Goal: Transaction & Acquisition: Purchase product/service

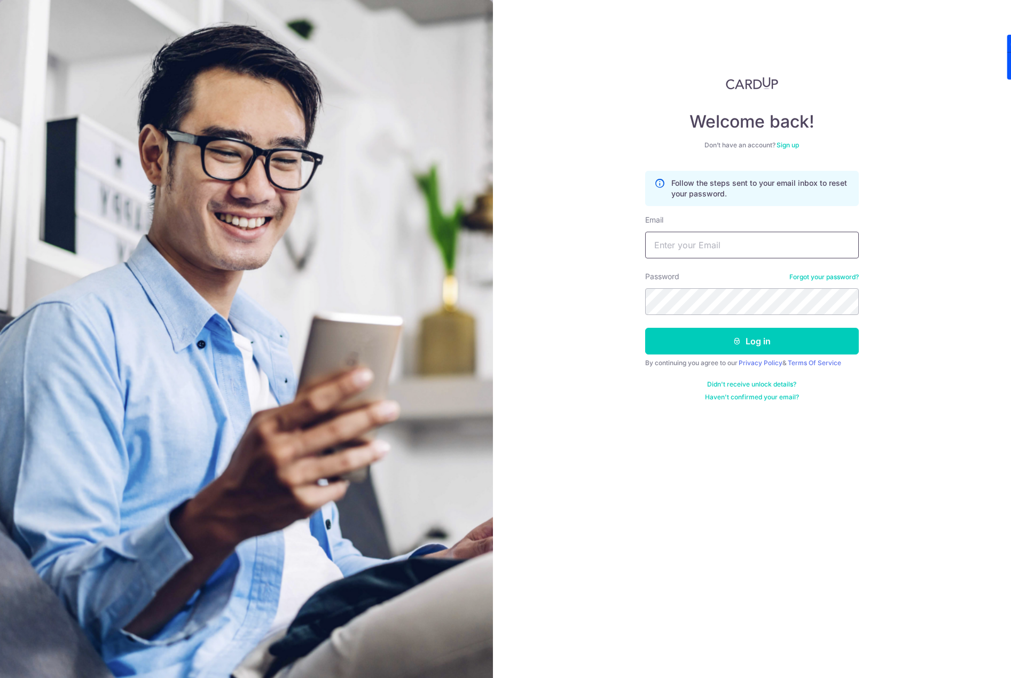
type input "chiragdee@gmail.com"
click at [627, 295] on div "Welcome back! Don’t have an account? Sign up Follow the steps sent to your emai…" at bounding box center [752, 339] width 519 height 678
click at [674, 346] on button "Log in" at bounding box center [752, 341] width 214 height 27
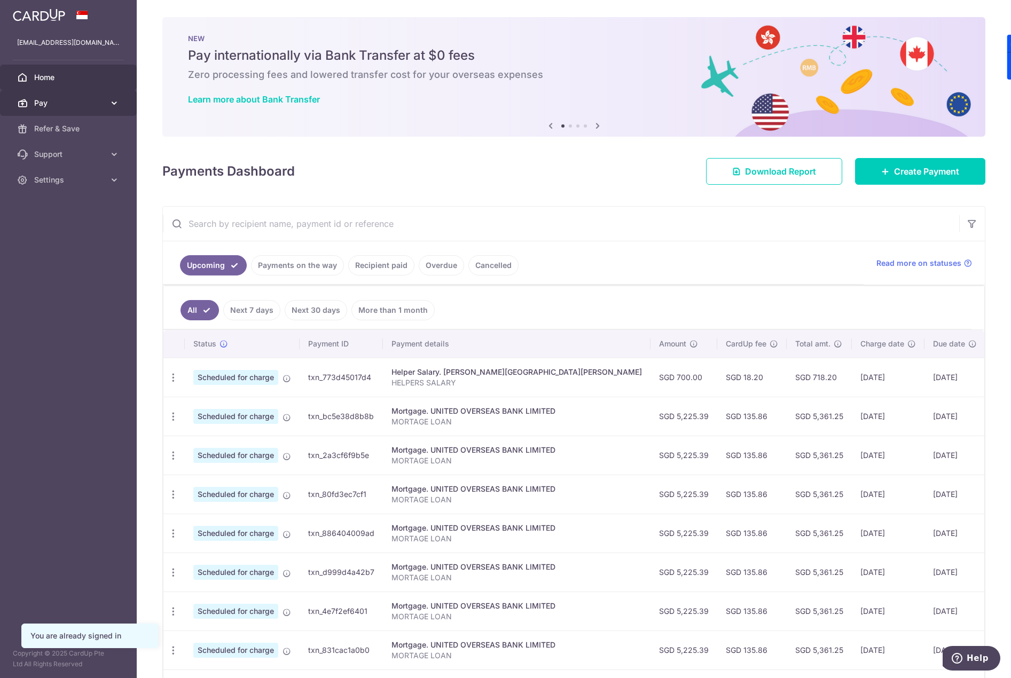
click at [88, 104] on span "Pay" at bounding box center [69, 103] width 70 height 11
click at [97, 131] on span "Payments" at bounding box center [69, 128] width 70 height 11
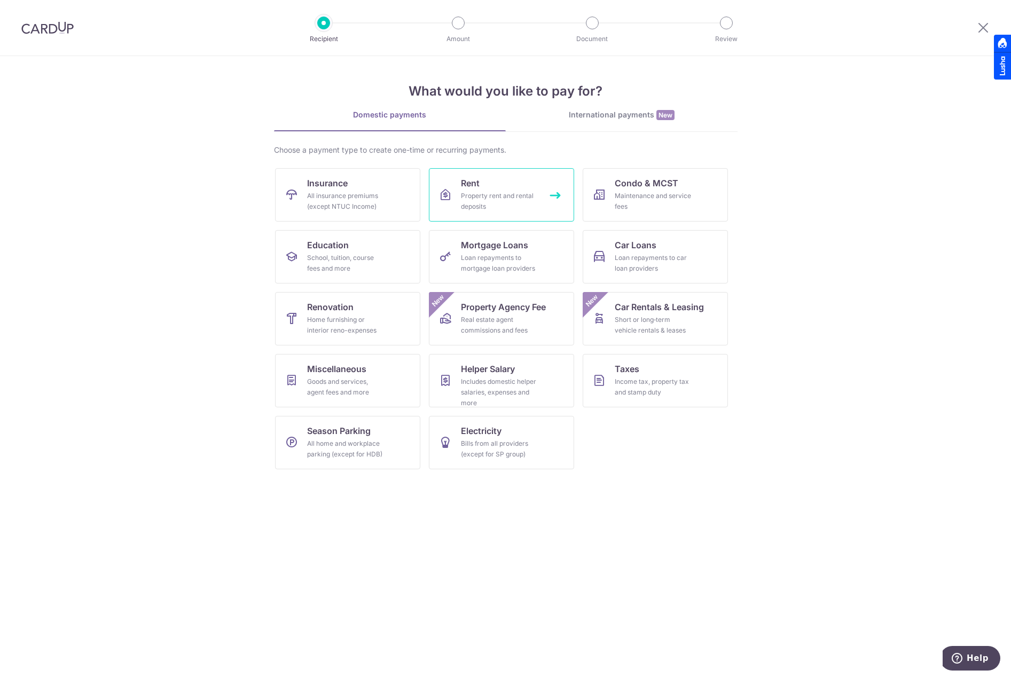
click at [490, 204] on div "Property rent and rental deposits" at bounding box center [499, 201] width 77 height 21
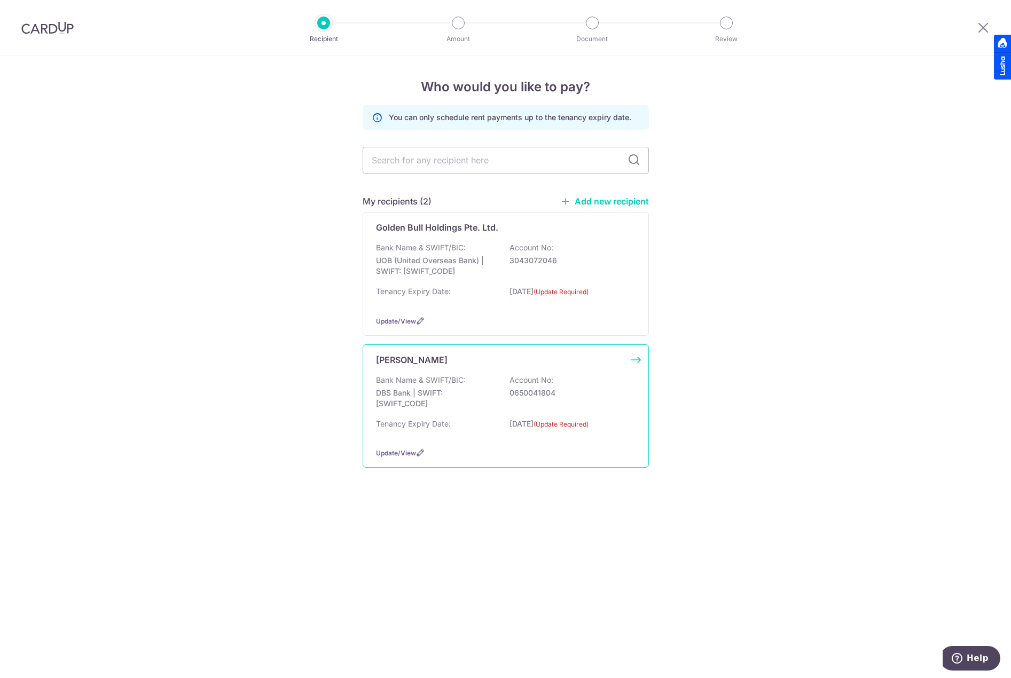
click at [512, 434] on p "[DATE] (Update Required)" at bounding box center [569, 428] width 120 height 18
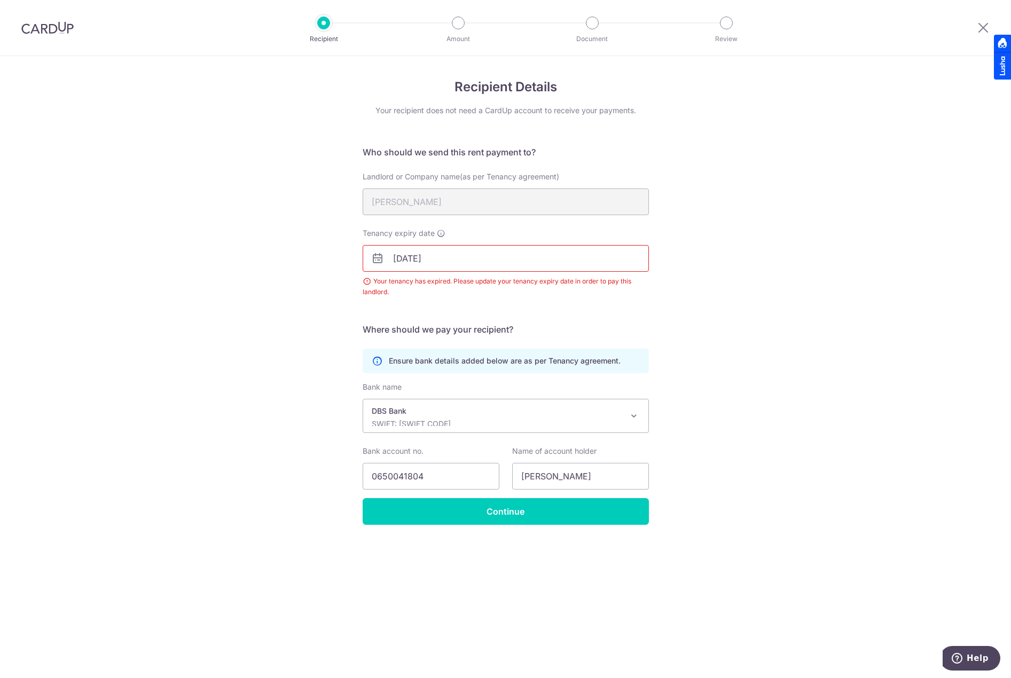
click at [473, 255] on input "[DATE]" at bounding box center [506, 258] width 286 height 27
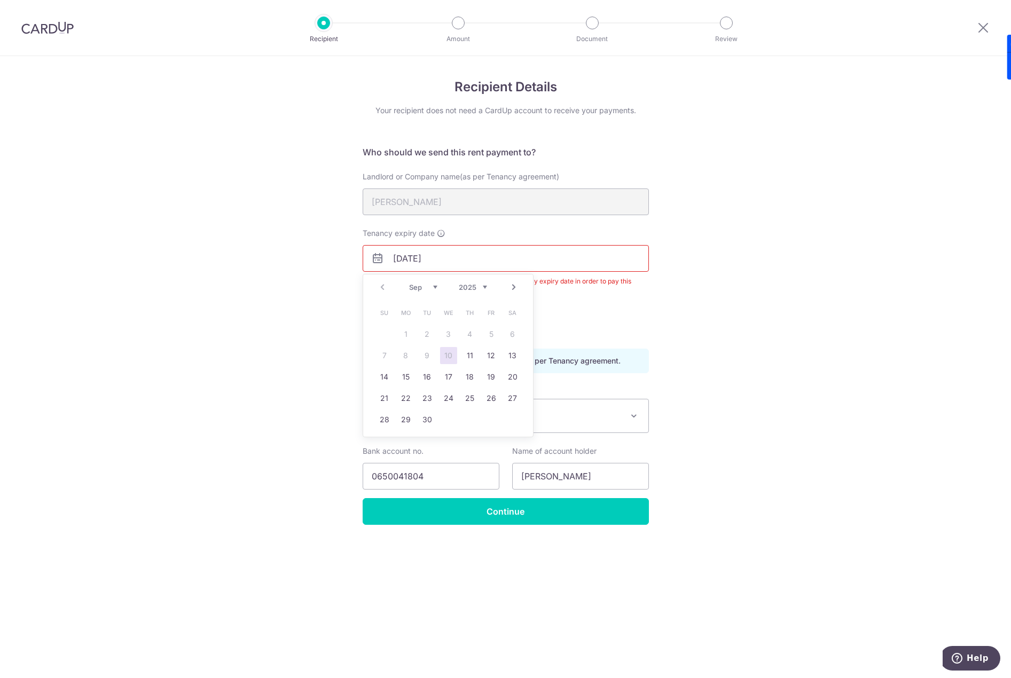
click at [479, 288] on select "2025 2026 2027 2028 2029 2030 2031 2032 2033 2034 2035" at bounding box center [473, 287] width 28 height 9
click at [438, 288] on div "Jan Feb Mar Apr May Jun Jul Aug Sep Oct Nov Dec 2025 2026 2027 2028 2029 2030 2…" at bounding box center [448, 287] width 78 height 9
click at [434, 288] on select "Jan Feb Mar Apr May Jun Jul Aug Sep Oct Nov Dec" at bounding box center [423, 287] width 28 height 9
click at [449, 356] on link "8" at bounding box center [448, 355] width 17 height 17
type input "[DATE]"
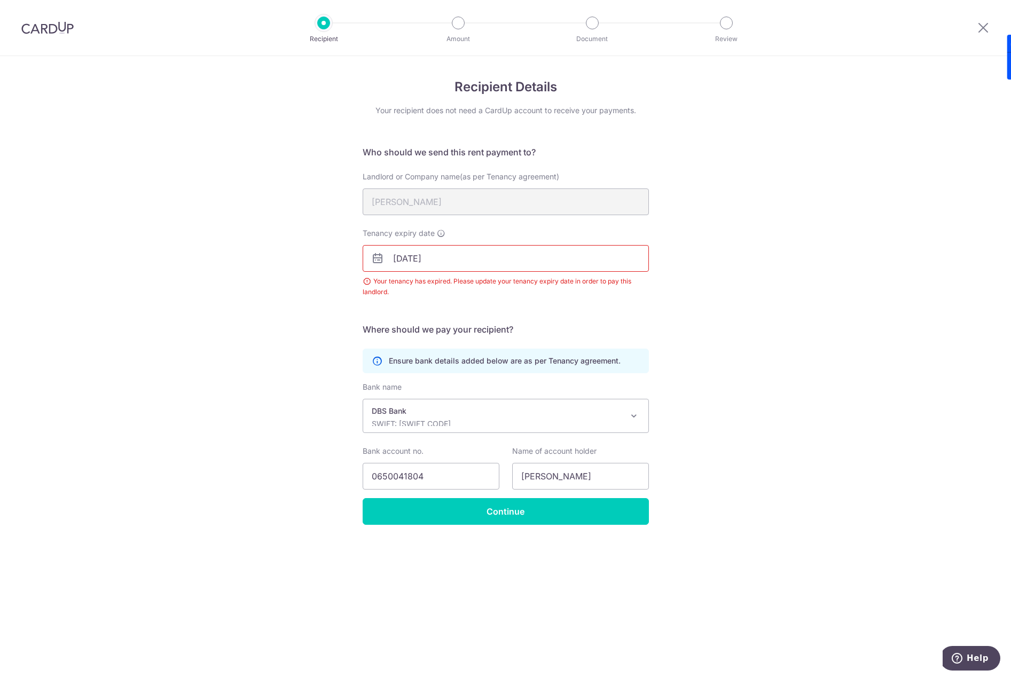
click at [707, 270] on div "Recipient Details Your recipient does not need a CardUp account to receive your…" at bounding box center [505, 367] width 1011 height 622
click at [468, 519] on input "Continue" at bounding box center [506, 511] width 286 height 27
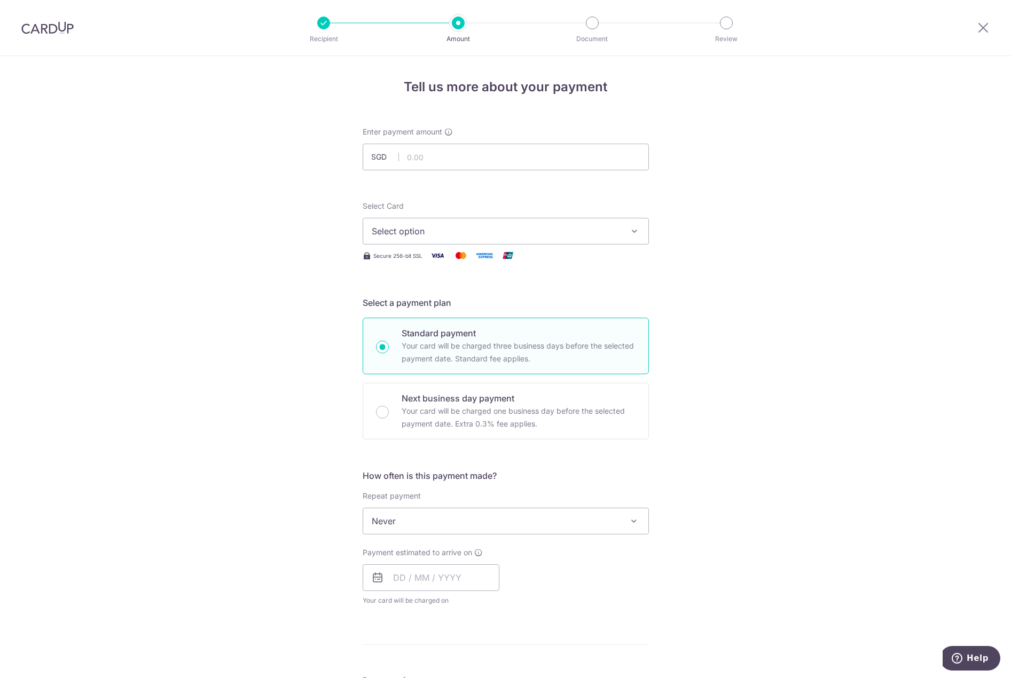
click at [429, 171] on form "Enter payment amount SGD Select Card Select option Add credit card Your Cards *…" at bounding box center [506, 549] width 286 height 845
click at [435, 167] on input "text" at bounding box center [506, 157] width 286 height 27
type input "5,000.00"
click at [723, 166] on div "Tell us more about your payment Enter payment amount SGD 5,000.00 5000.00 Selec…" at bounding box center [505, 539] width 1011 height 966
click at [531, 217] on div "Select Card Select option Add credit card Your Cards **** 1002 **** 7328 **** 8…" at bounding box center [506, 223] width 286 height 44
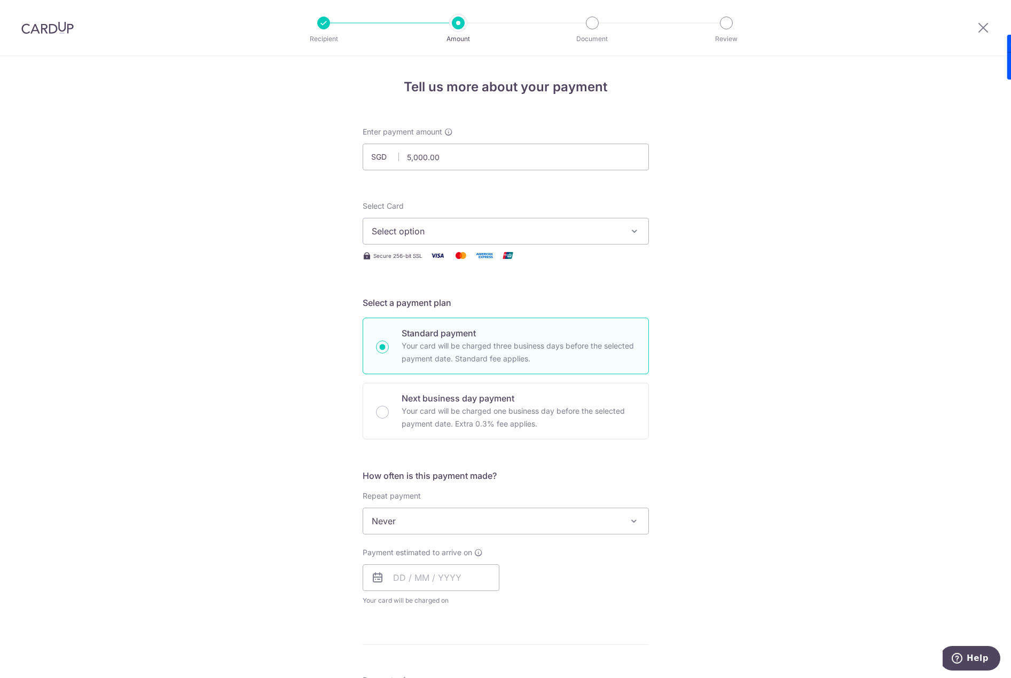
click at [525, 237] on span "Select option" at bounding box center [496, 231] width 249 height 13
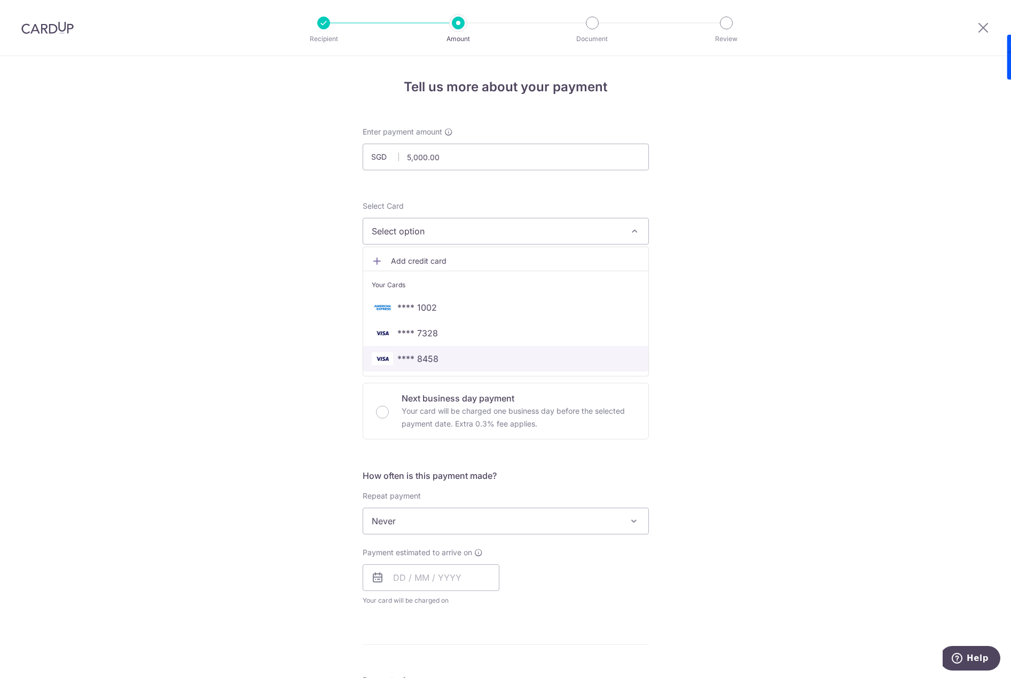
click at [452, 353] on span "**** 8458" at bounding box center [506, 358] width 268 height 13
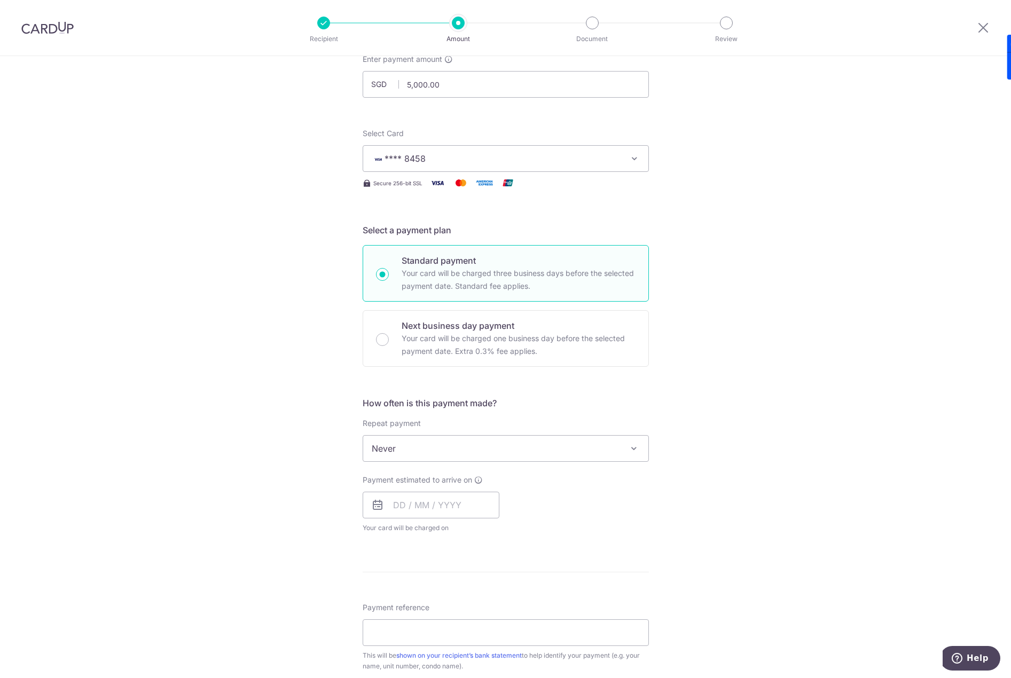
scroll to position [53, 0]
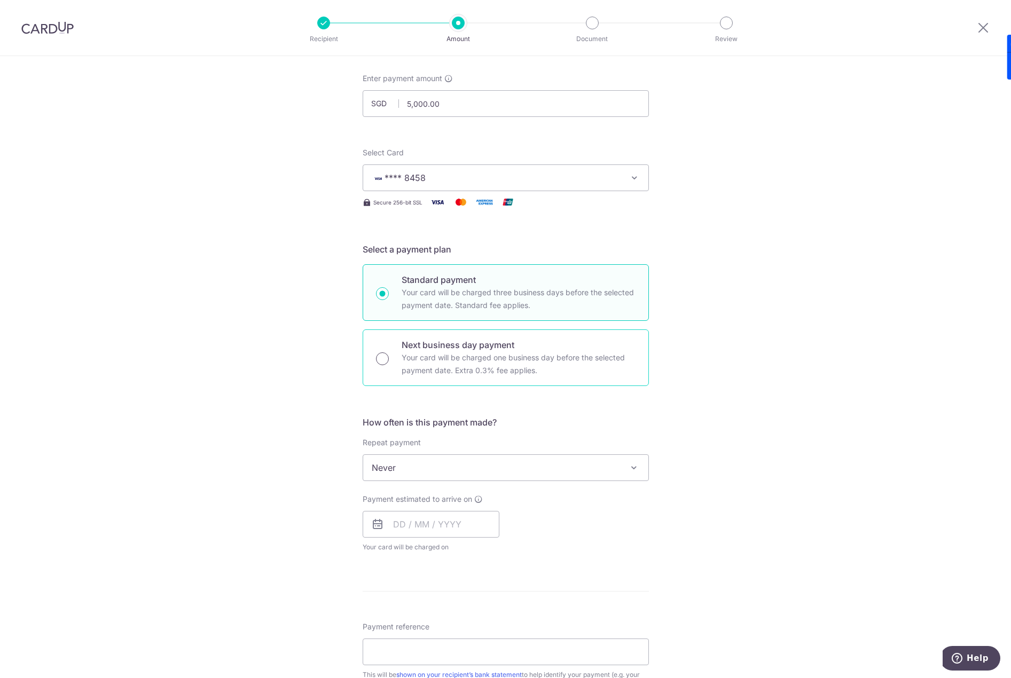
click at [382, 357] on input "Next business day payment Your card will be charged one business day before the…" at bounding box center [382, 358] width 13 height 13
radio input "true"
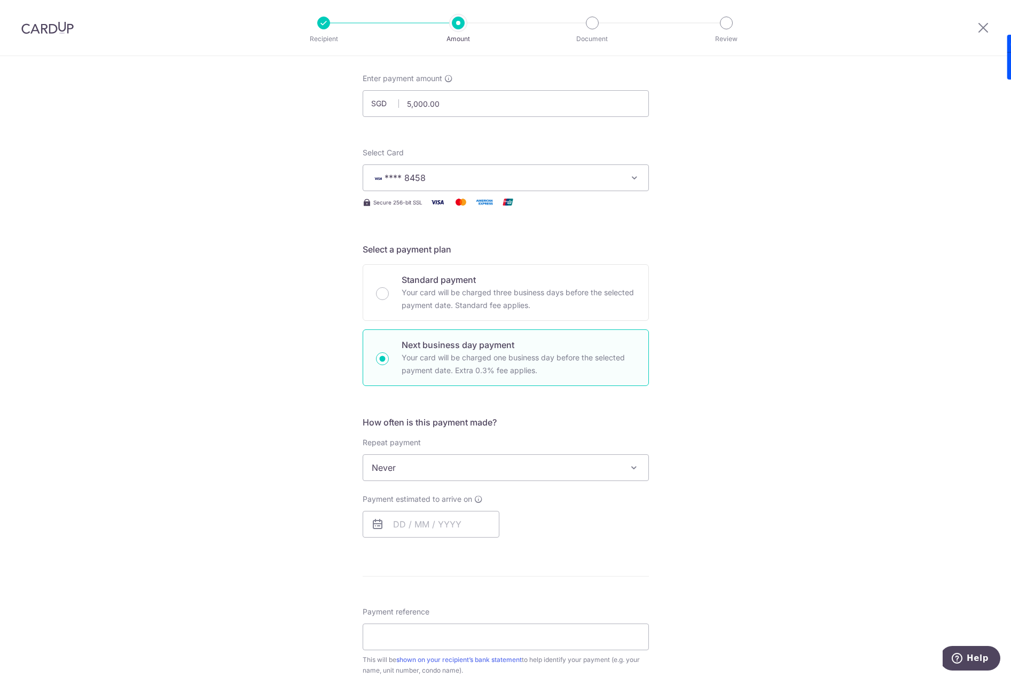
click at [454, 474] on span "Never" at bounding box center [505, 468] width 285 height 26
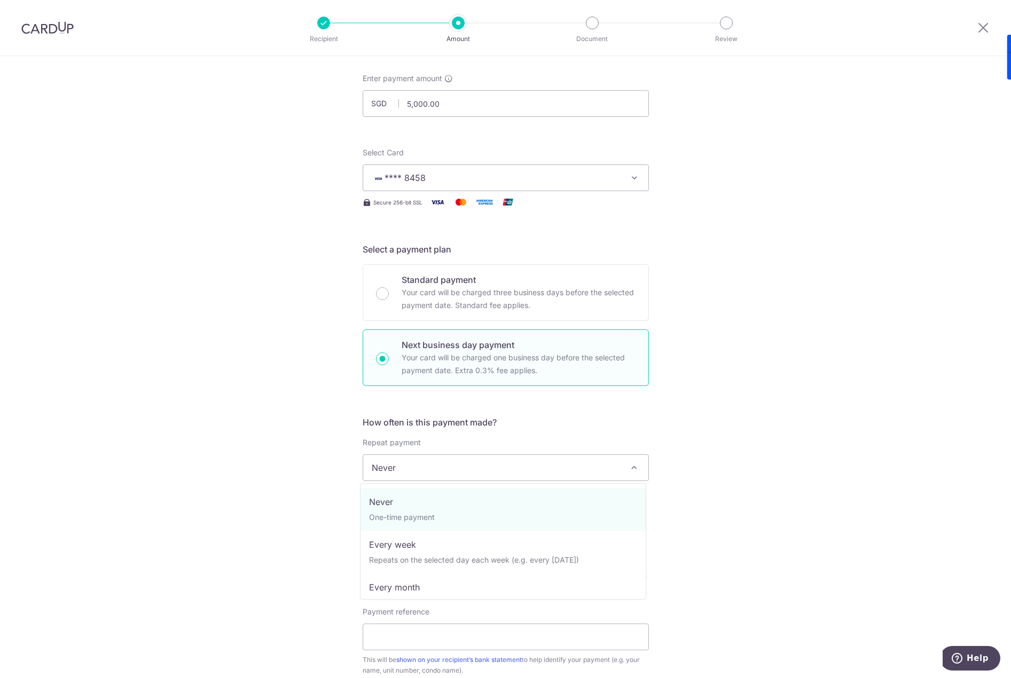
click at [800, 392] on div "Tell us more about your payment Enter payment amount SGD 5,000.00 5000.00 Selec…" at bounding box center [505, 504] width 1011 height 1003
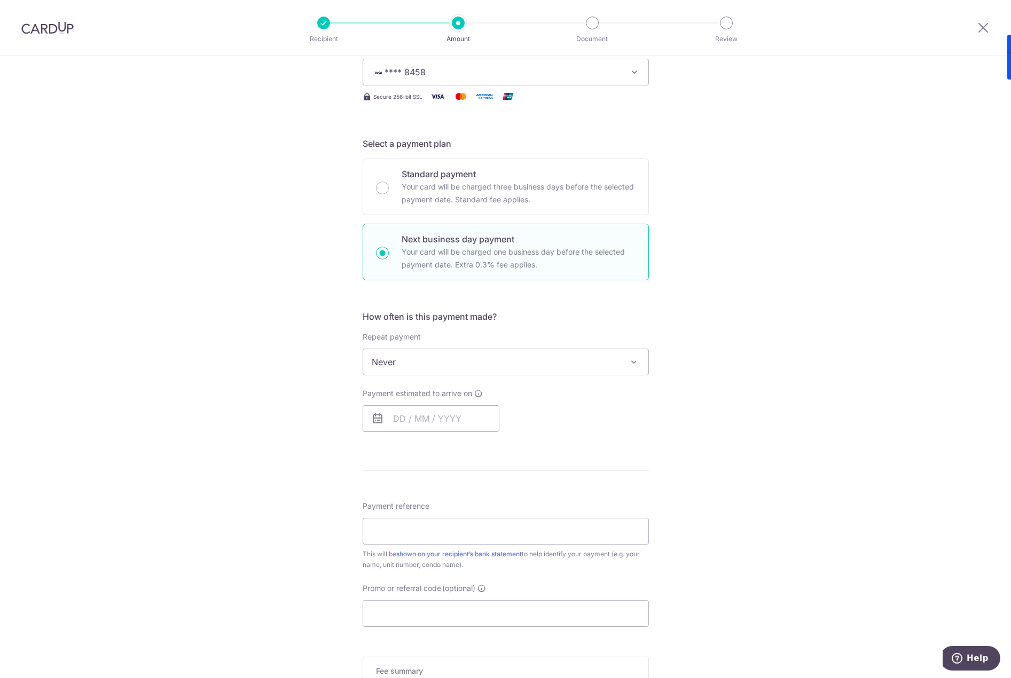
scroll to position [160, 0]
click at [497, 207] on div "Standard payment Your card will be charged three business days before the selec…" at bounding box center [506, 186] width 286 height 57
click at [478, 261] on p "Your card will be charged one business day before the selected payment date. Ex…" at bounding box center [519, 258] width 234 height 26
click at [389, 258] on input "Next business day payment Your card will be charged one business day before the…" at bounding box center [382, 252] width 13 height 13
radio input "false"
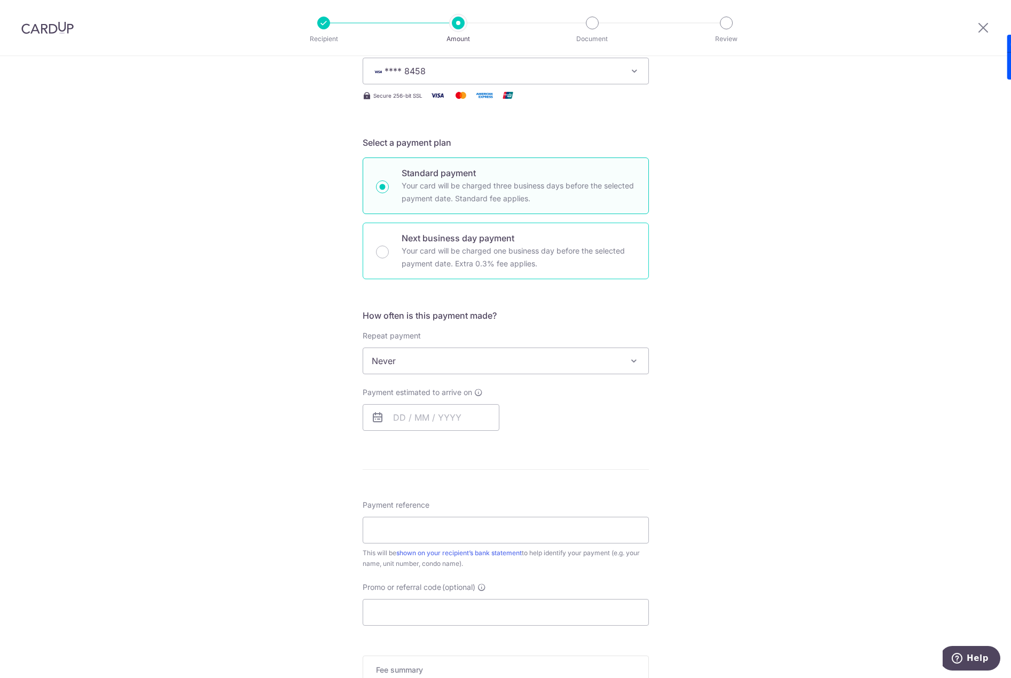
radio input "true"
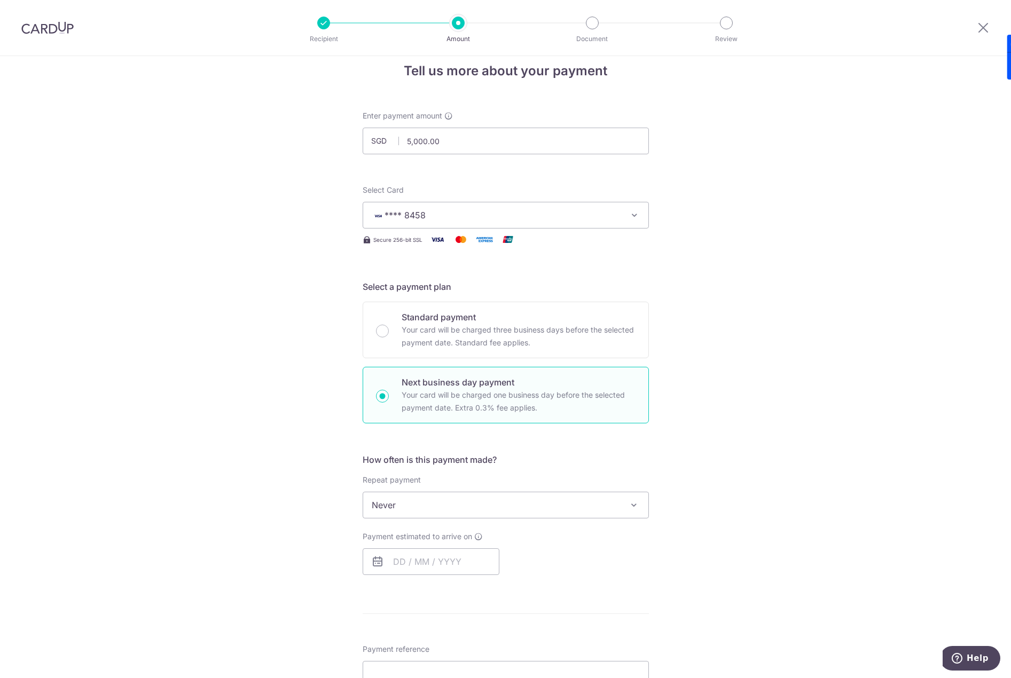
scroll to position [0, 0]
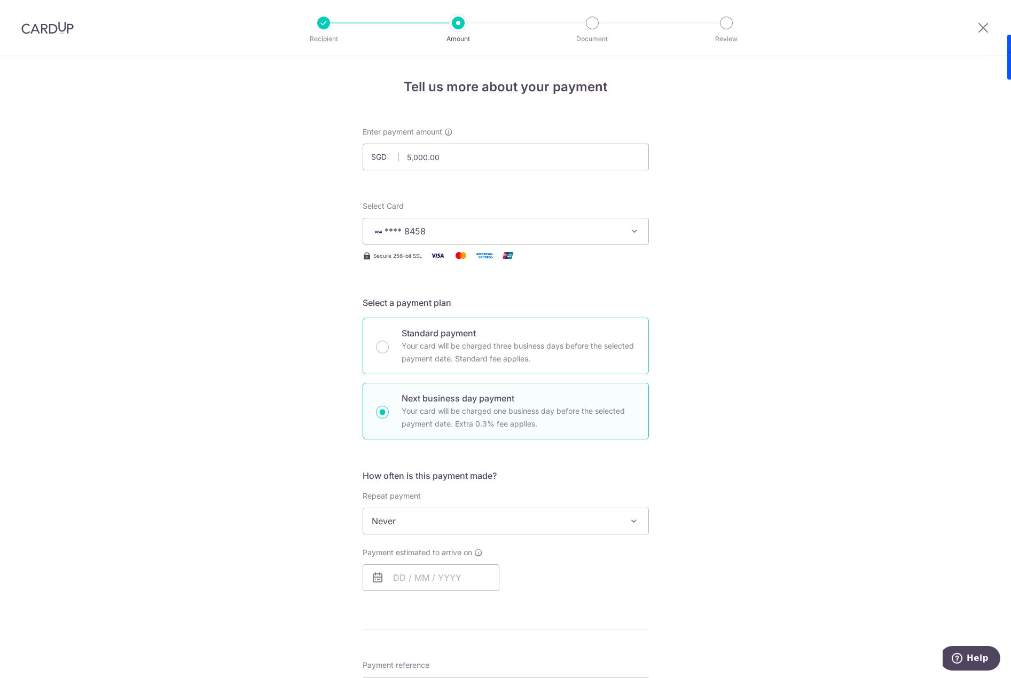
click at [536, 357] on p "Your card will be charged three business days before the selected payment date.…" at bounding box center [519, 353] width 234 height 26
click at [389, 354] on input "Standard payment Your card will be charged three business days before the selec…" at bounding box center [382, 347] width 13 height 13
radio input "true"
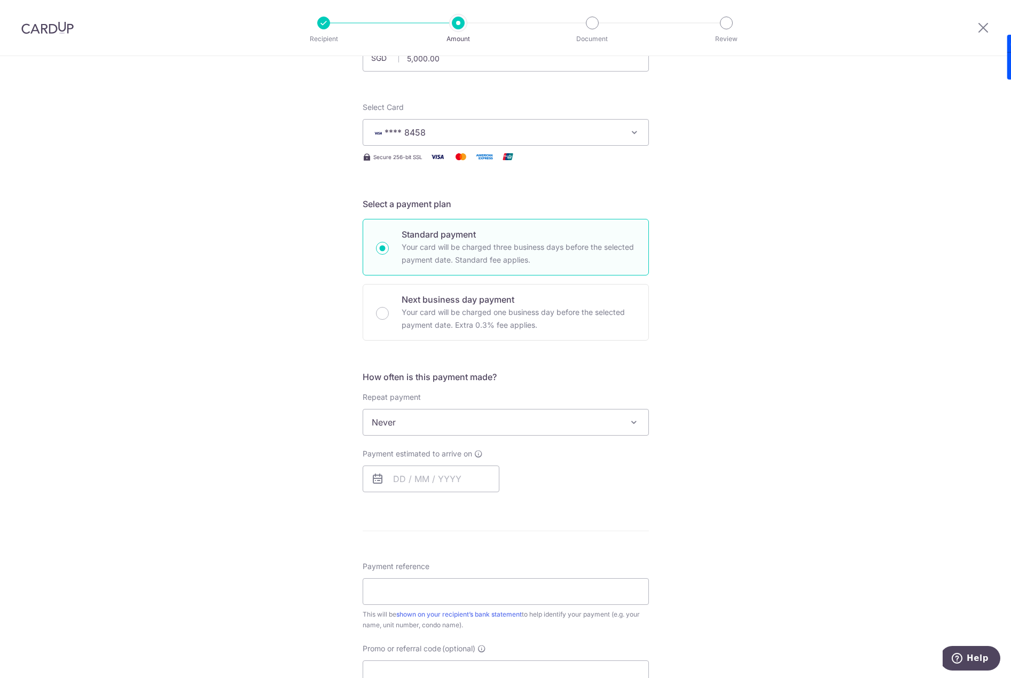
scroll to position [107, 0]
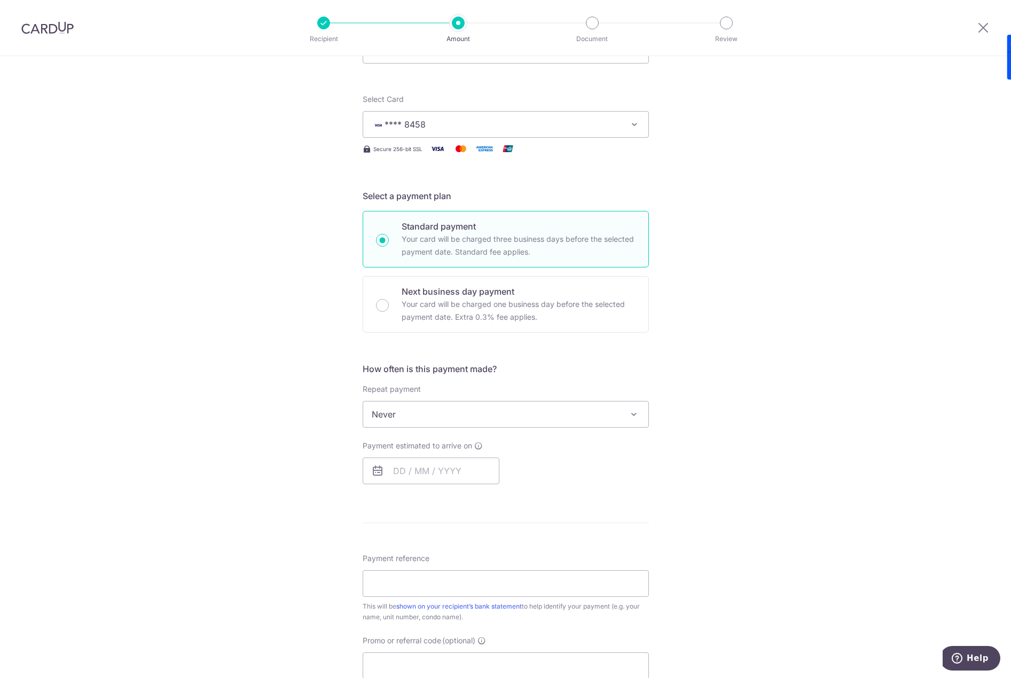
click at [530, 422] on span "Never" at bounding box center [505, 415] width 285 height 26
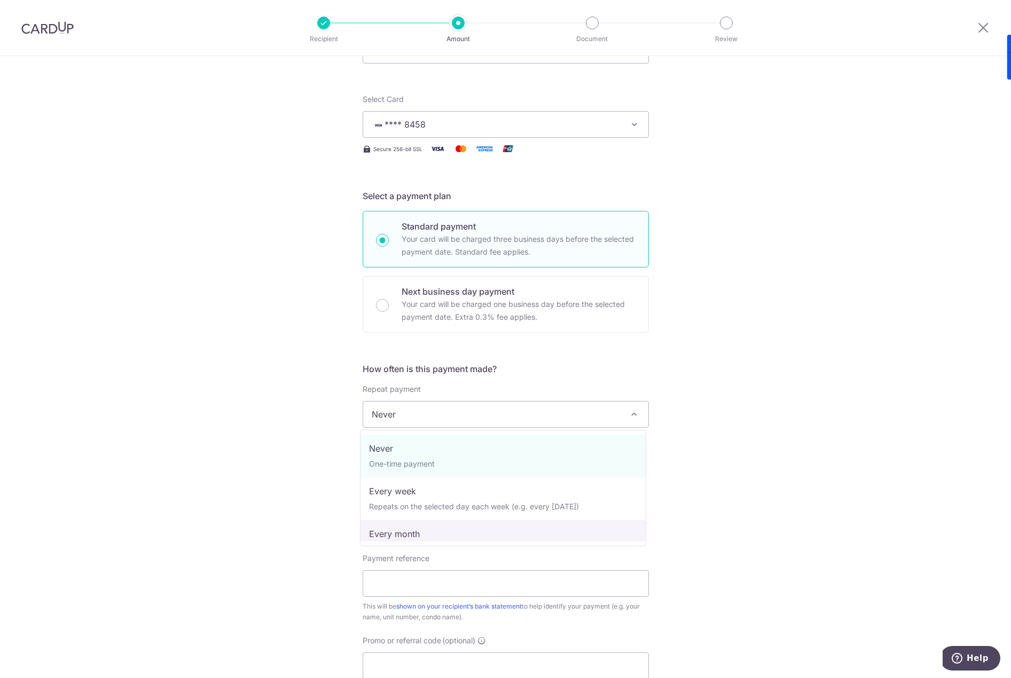
select select "3"
type input "[DATE]"
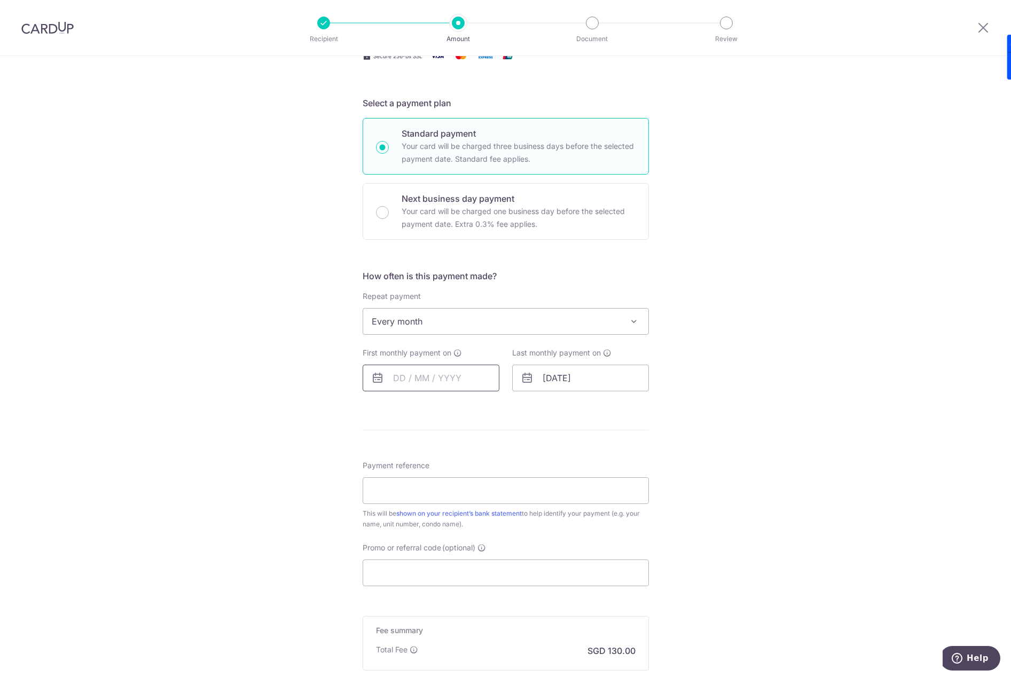
scroll to position [214, 0]
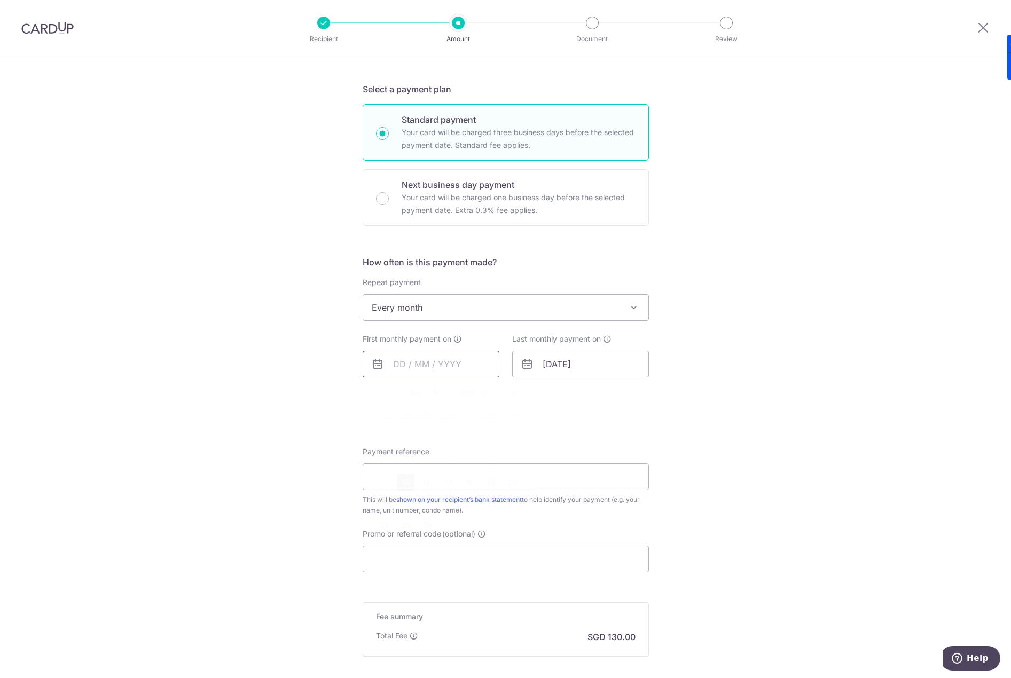
click at [464, 359] on input "text" at bounding box center [431, 364] width 137 height 27
click at [465, 365] on input "text" at bounding box center [431, 364] width 137 height 27
click at [511, 396] on link "Next" at bounding box center [513, 393] width 13 height 13
click at [410, 462] on link "6" at bounding box center [405, 461] width 17 height 17
type input "06/10/2025"
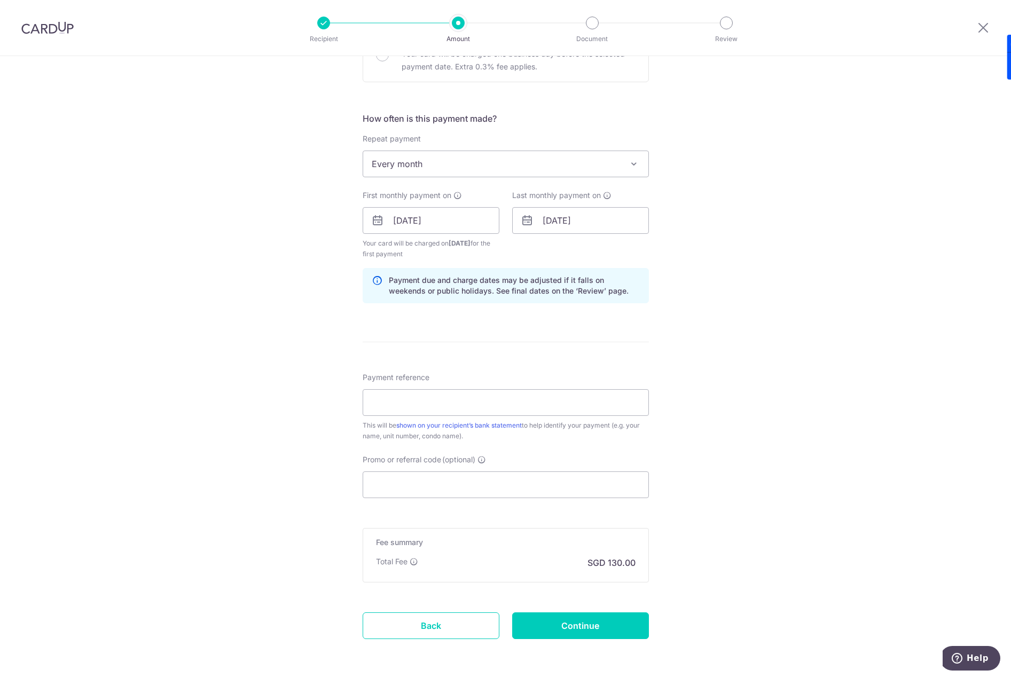
scroll to position [374, 0]
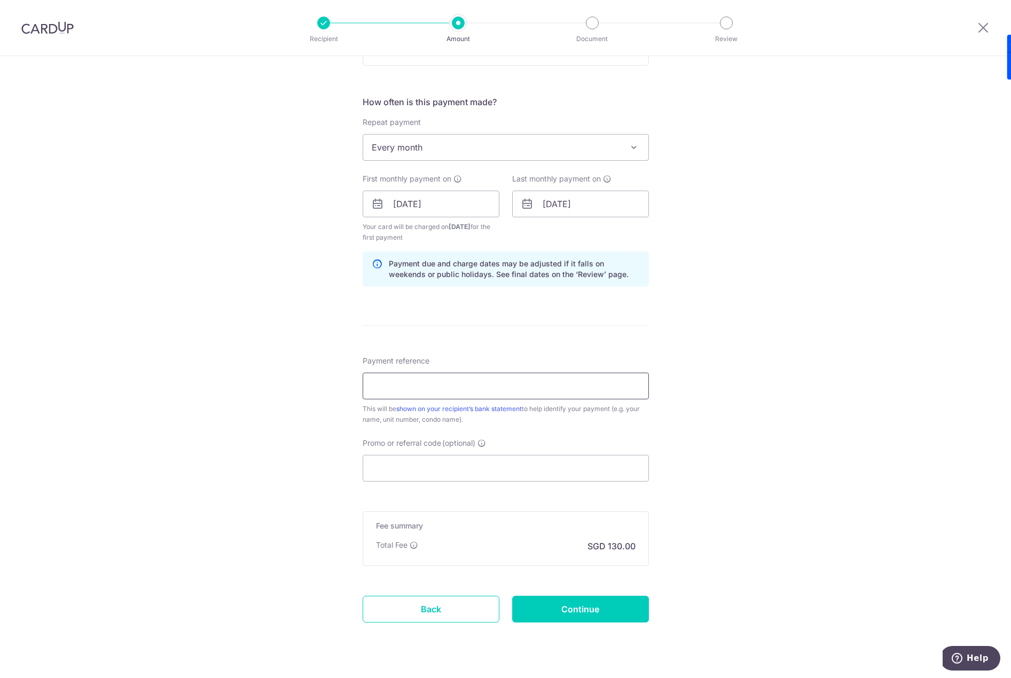
click at [504, 386] on input "Payment reference" at bounding box center [506, 386] width 286 height 27
click at [529, 349] on form "Enter payment amount SGD 5,000.00 5000.00 Select Card **** 8458 Add credit card…" at bounding box center [506, 203] width 286 height 900
click at [508, 381] on input "Payment reference" at bounding box center [506, 386] width 286 height 27
type input "JERVOIS LODGE RENT"
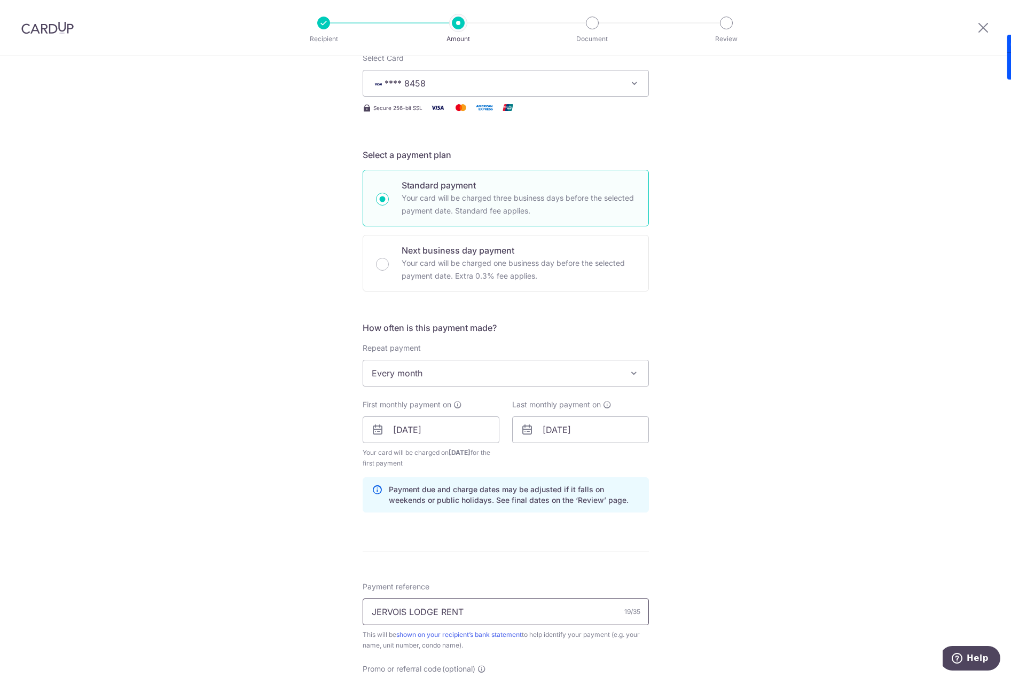
scroll to position [131, 0]
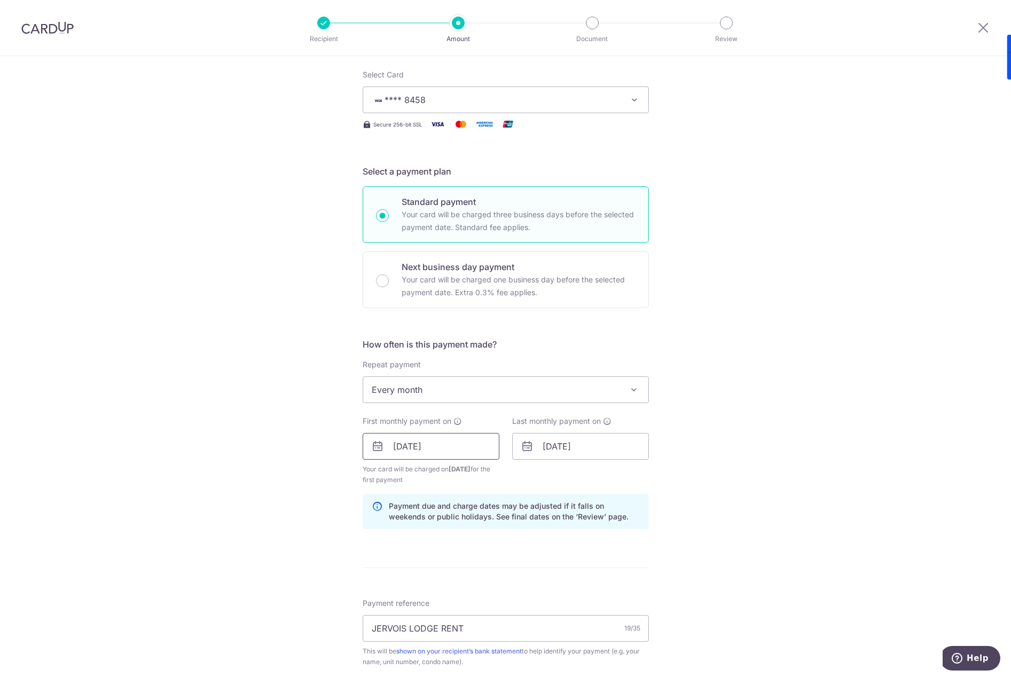
click at [467, 450] on input "06/10/2025" at bounding box center [431, 446] width 137 height 27
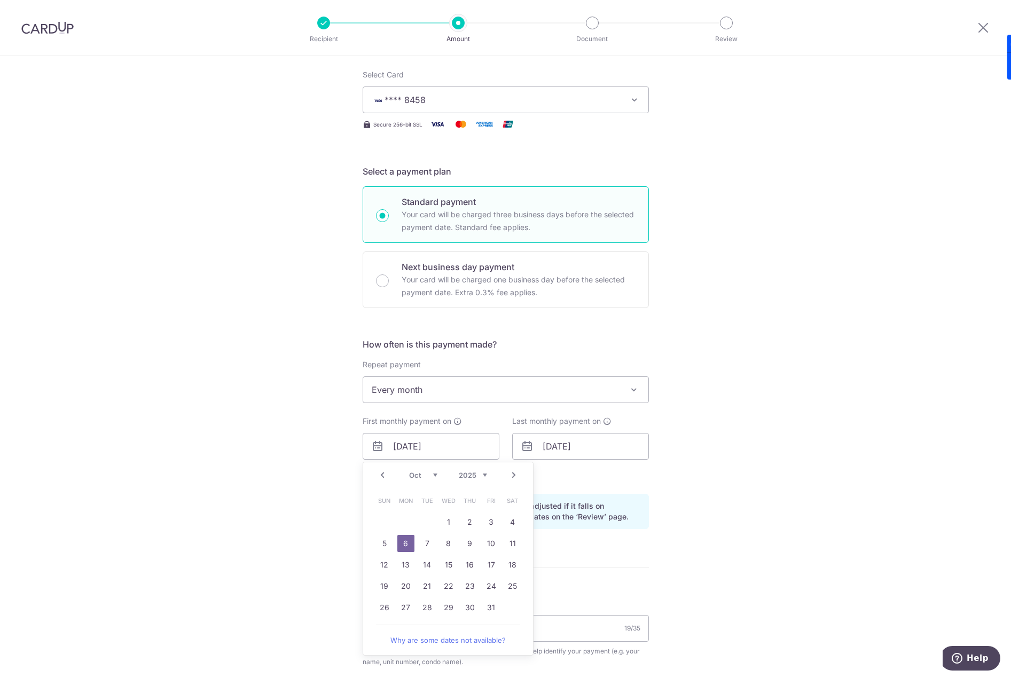
click at [846, 341] on div "Tell us more about your payment Enter payment amount SGD 5,000.00 5000.00 Selec…" at bounding box center [505, 435] width 1011 height 1021
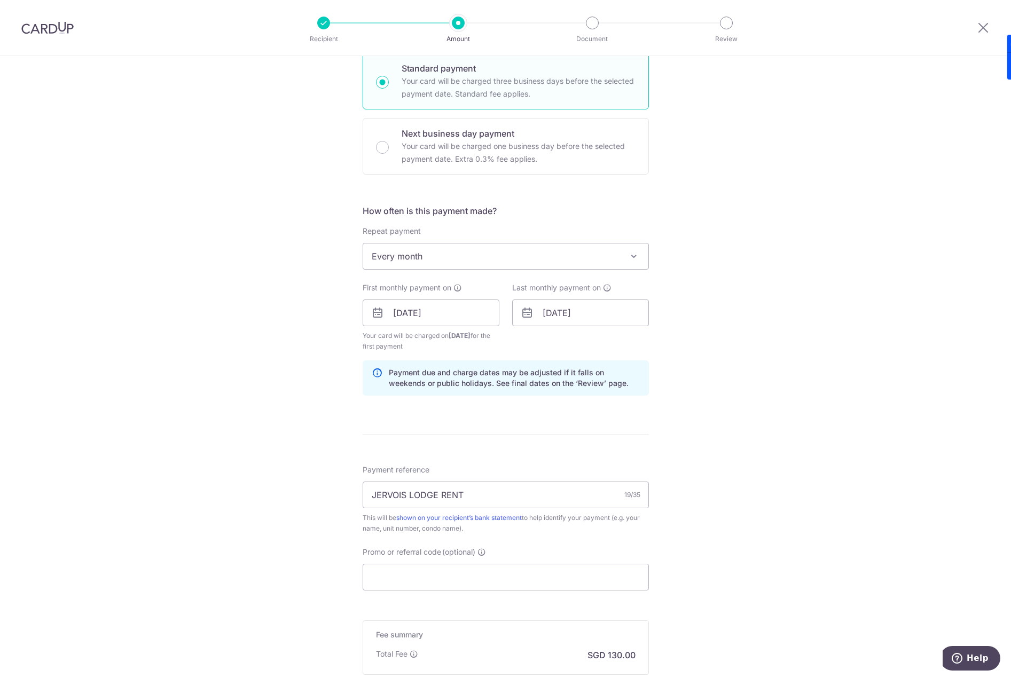
scroll to position [398, 0]
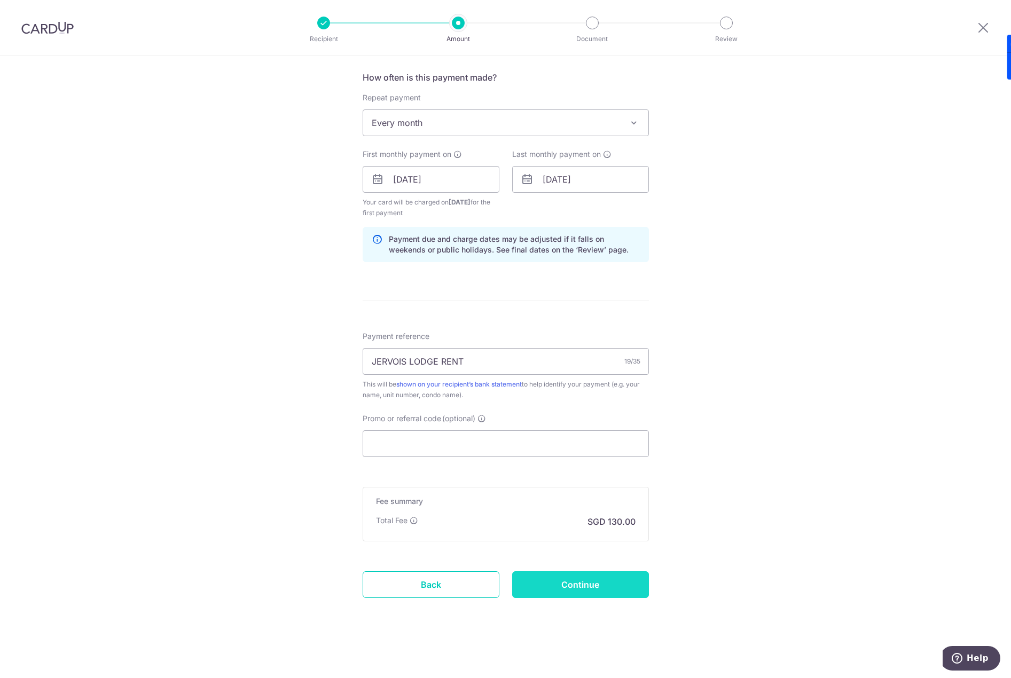
click at [597, 582] on input "Continue" at bounding box center [580, 584] width 137 height 27
type input "Create Schedule"
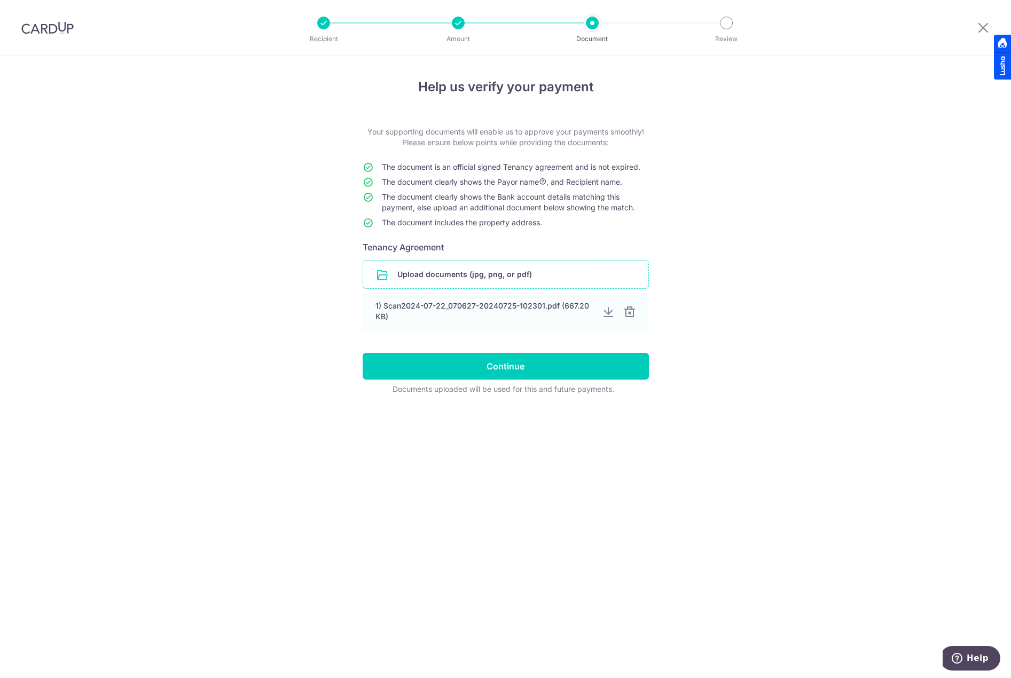
click at [513, 278] on input "file" at bounding box center [505, 275] width 285 height 28
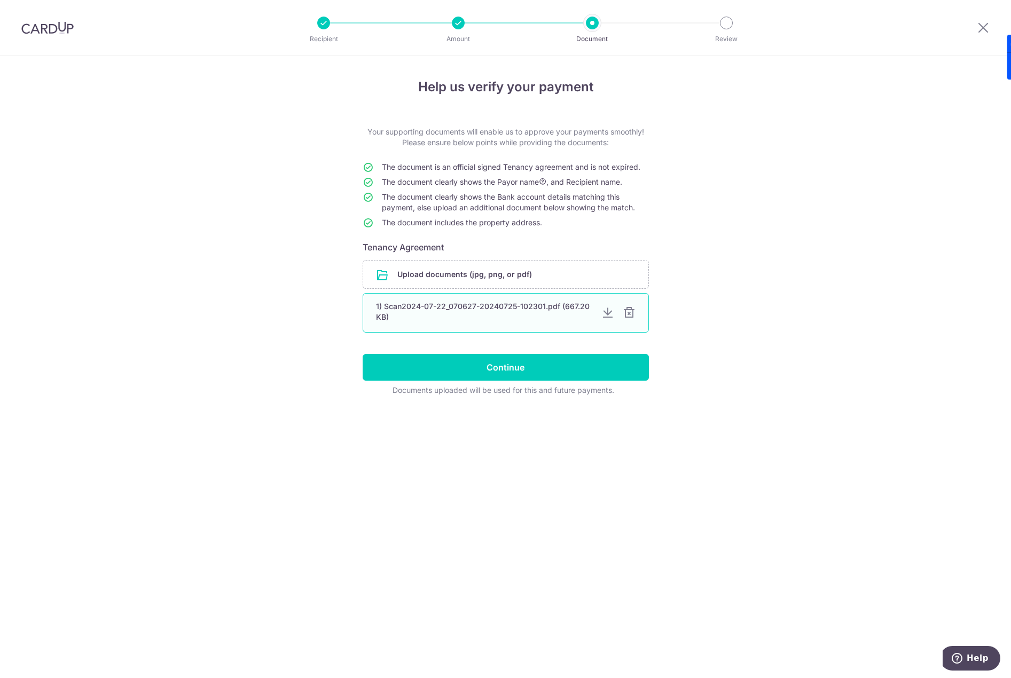
click at [628, 316] on div at bounding box center [629, 313] width 13 height 13
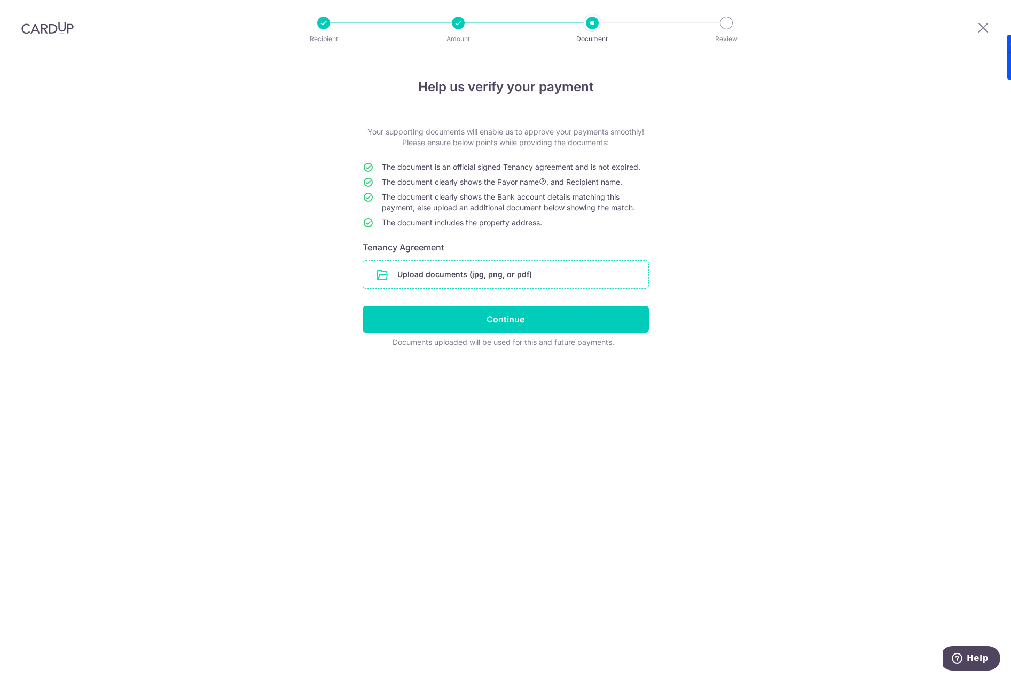
click at [550, 274] on input "file" at bounding box center [505, 275] width 285 height 28
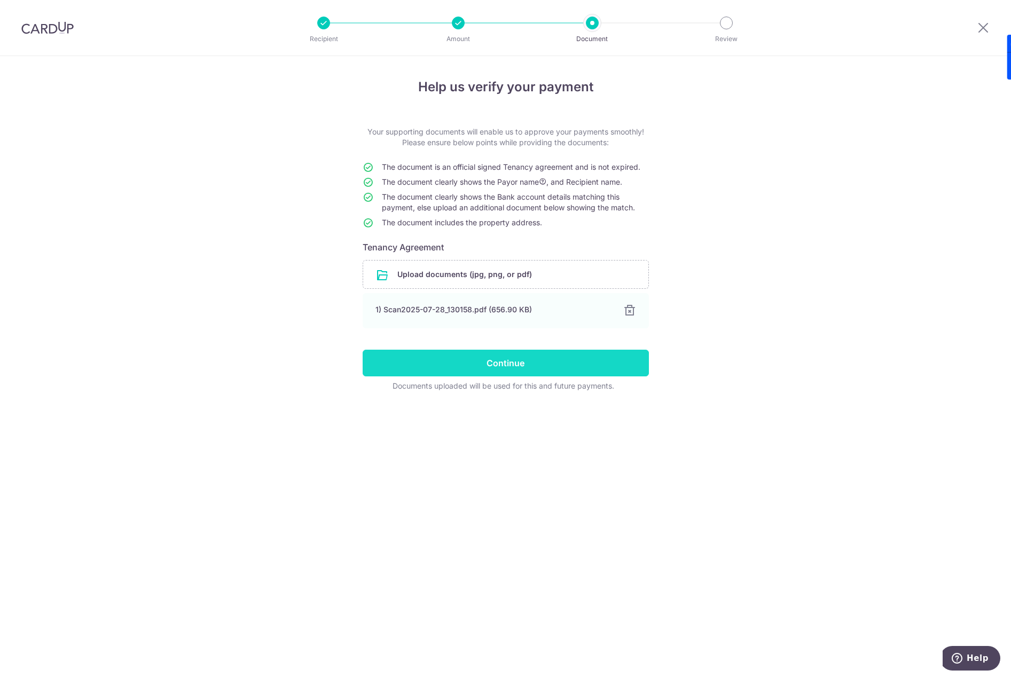
click at [534, 363] on input "Continue" at bounding box center [506, 363] width 286 height 27
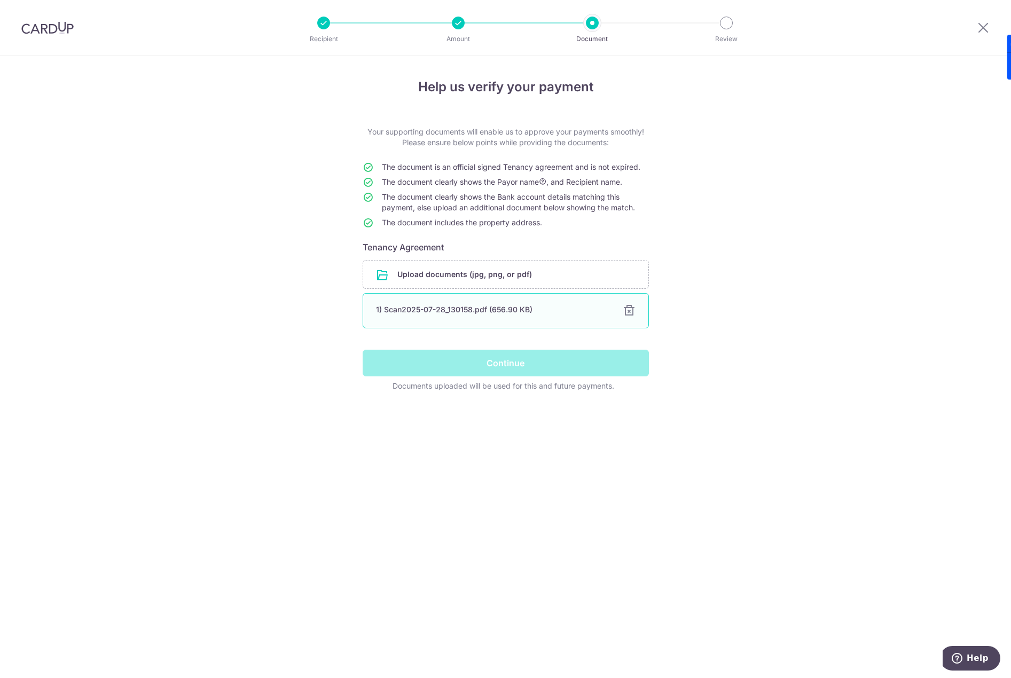
click at [514, 310] on div "1) Scan2025-07-28_130158.pdf (656.90 KB)" at bounding box center [493, 309] width 234 height 11
click at [501, 363] on div "Continue" at bounding box center [505, 363] width 299 height 27
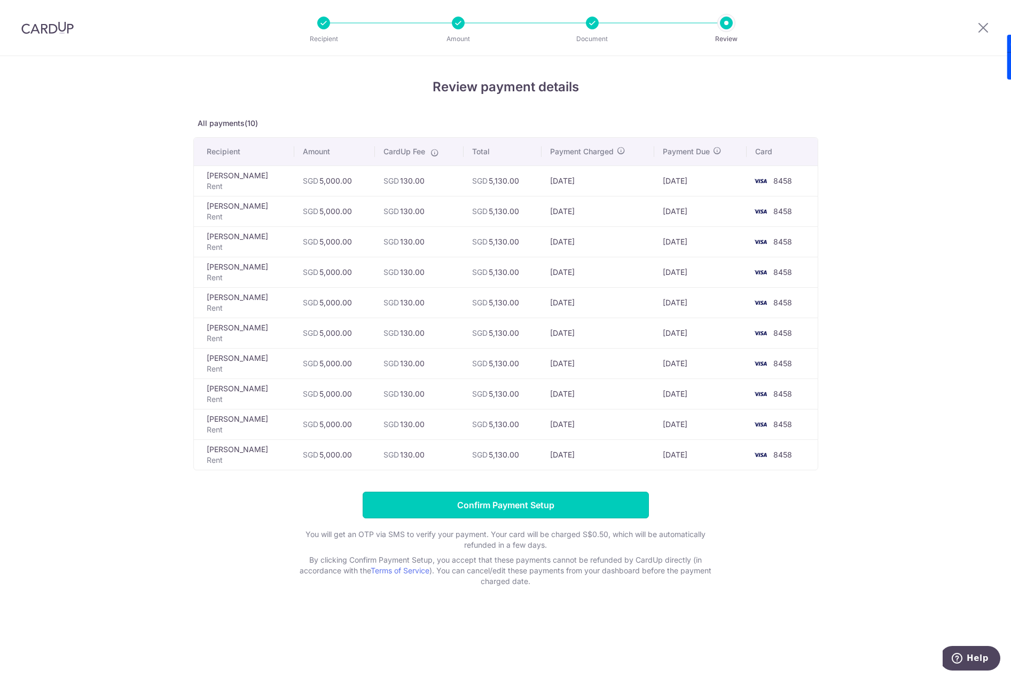
click at [538, 500] on input "Confirm Payment Setup" at bounding box center [506, 505] width 286 height 27
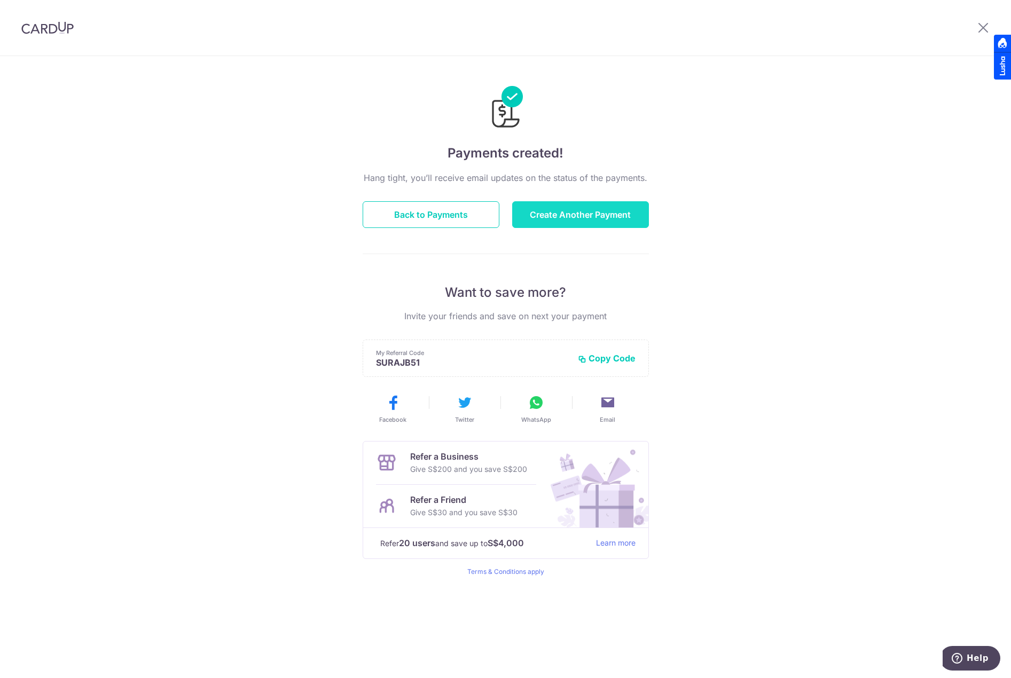
click at [615, 221] on button "Create Another Payment" at bounding box center [580, 214] width 137 height 27
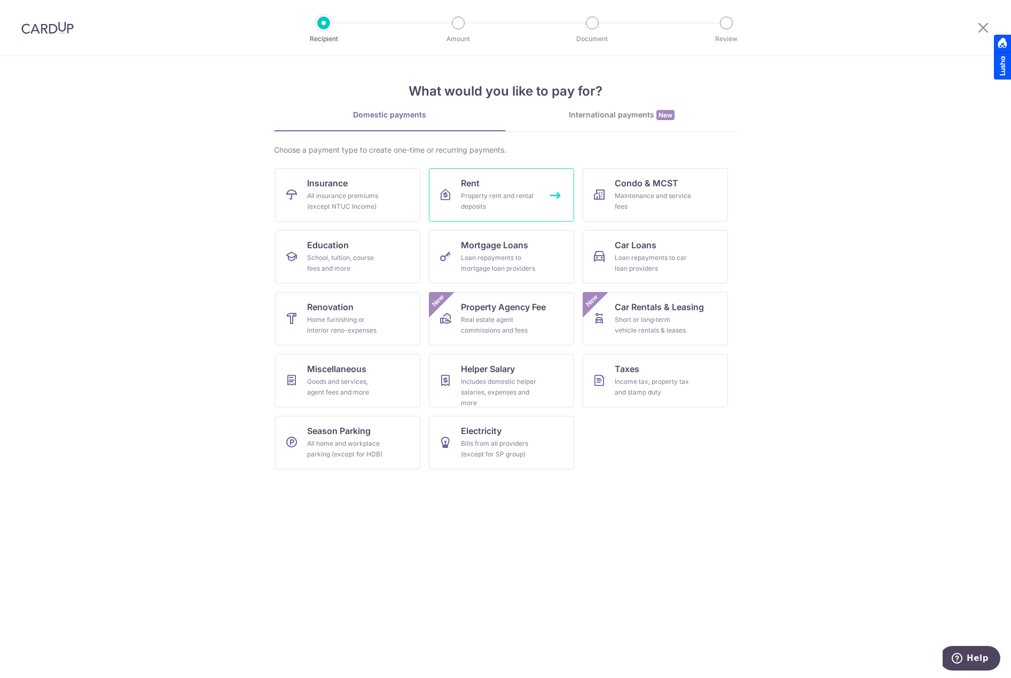
click at [471, 200] on div "Property rent and rental deposits" at bounding box center [499, 201] width 77 height 21
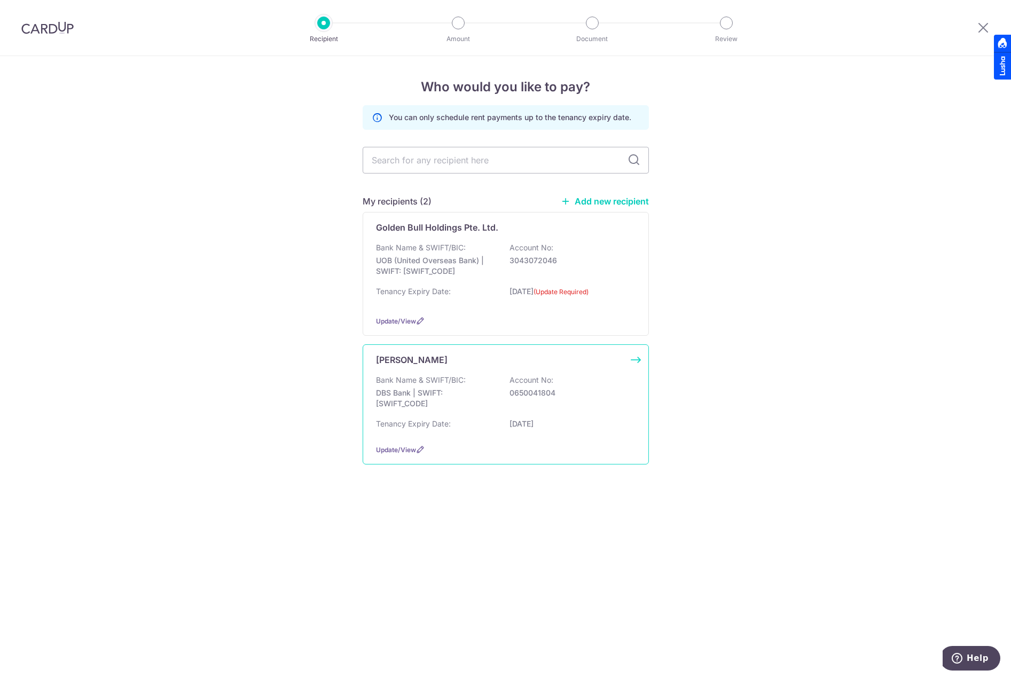
click at [505, 372] on div "Wenny Lim Bank Name & SWIFT/BIC: DBS Bank | SWIFT: DBSSSGSGXXX Account No: 0650…" at bounding box center [506, 404] width 286 height 120
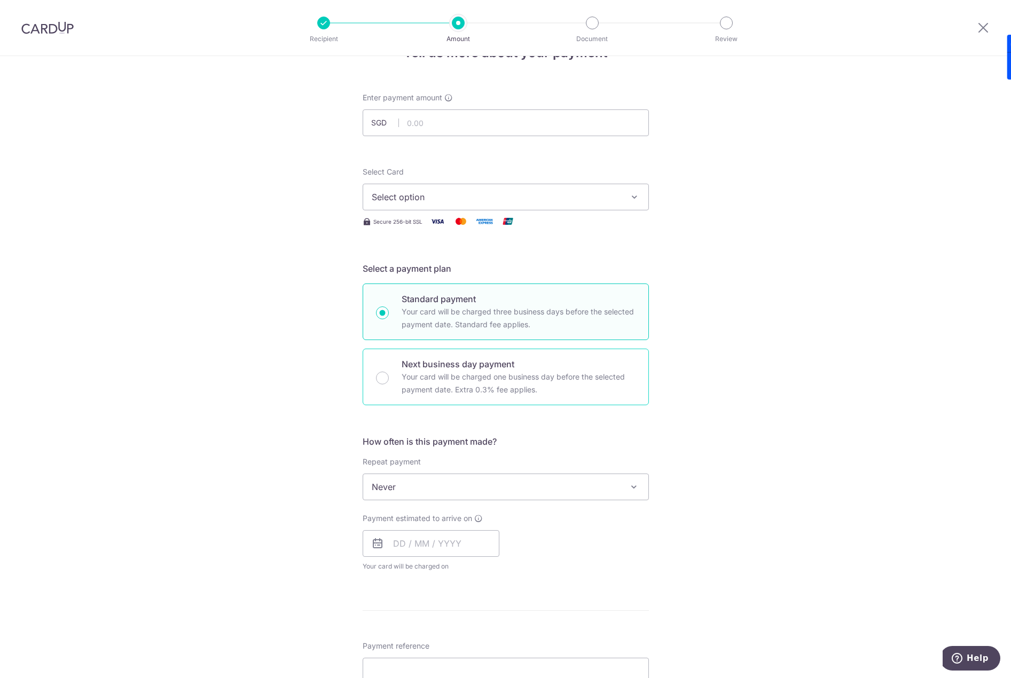
scroll to position [53, 0]
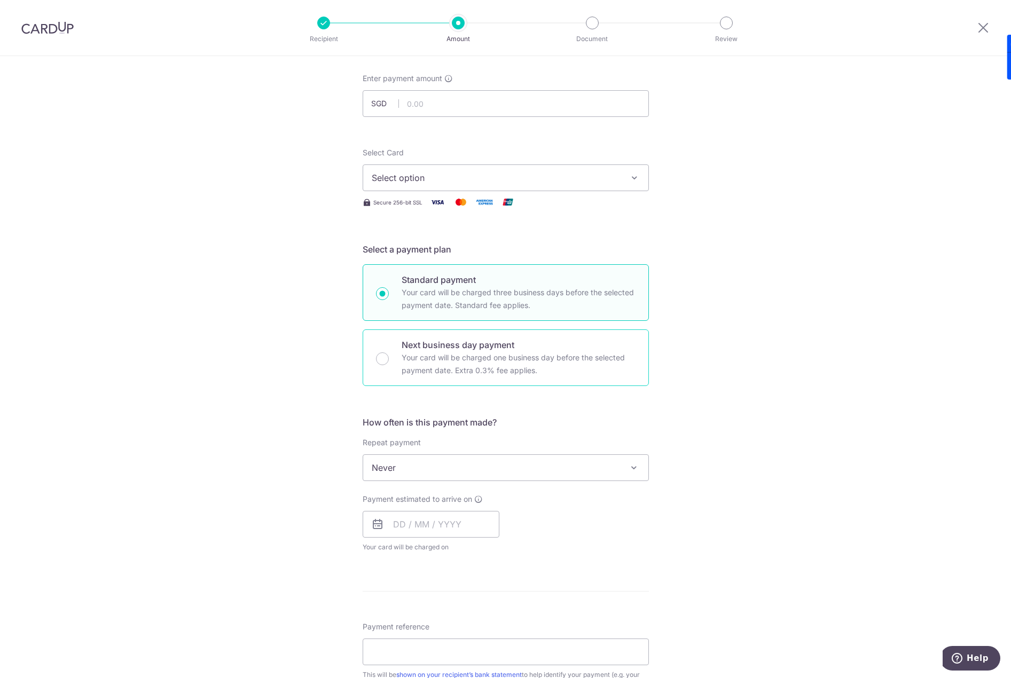
click at [452, 369] on p "Your card will be charged one business day before the selected payment date. Ex…" at bounding box center [519, 364] width 234 height 26
click at [389, 365] on input "Next business day payment Your card will be charged one business day before the…" at bounding box center [382, 358] width 13 height 13
radio input "false"
radio input "true"
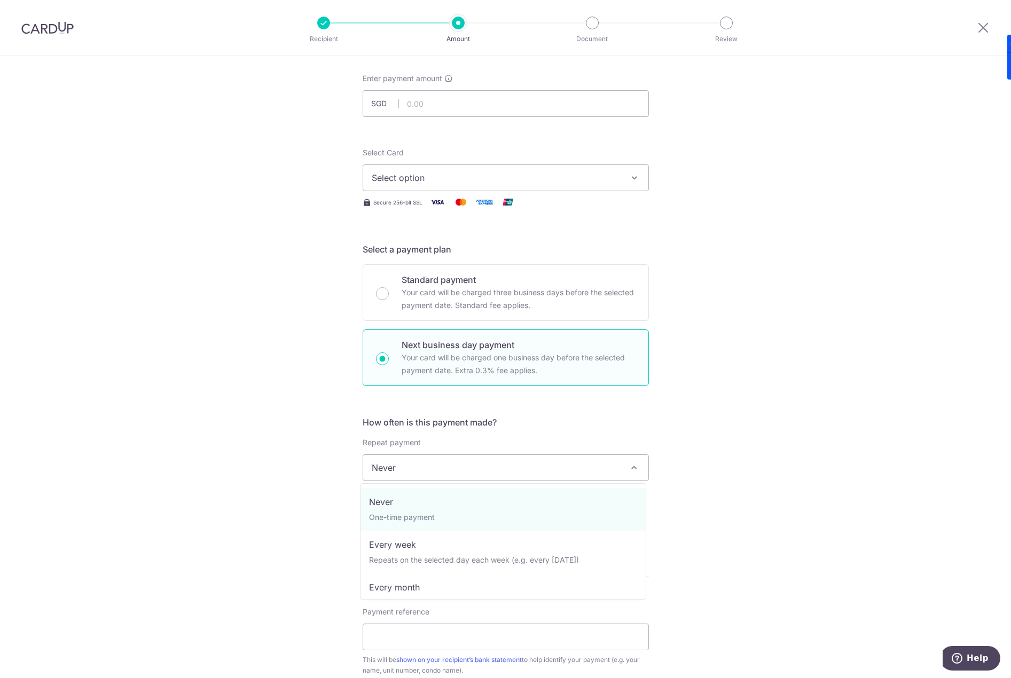
click at [434, 464] on span "Never" at bounding box center [505, 468] width 285 height 26
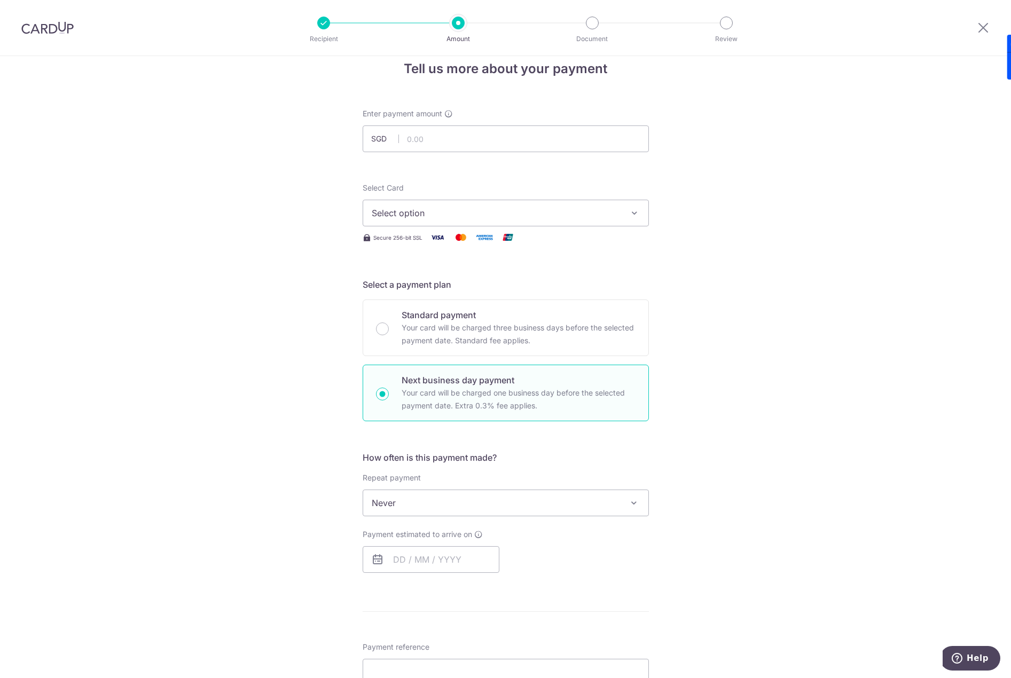
scroll to position [0, 0]
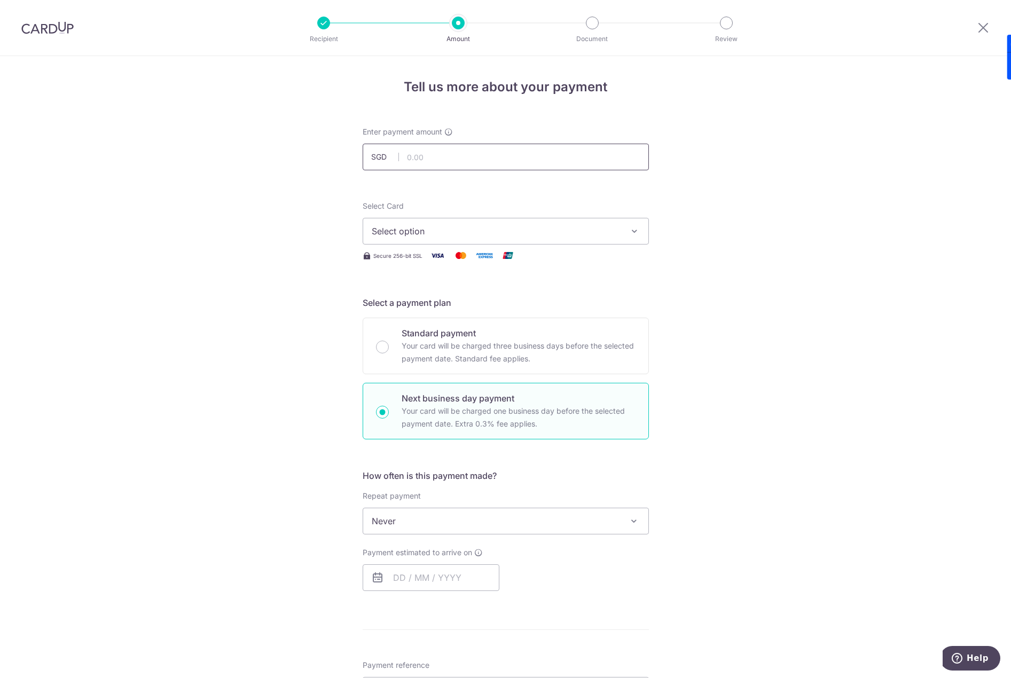
click at [473, 169] on input "text" at bounding box center [506, 157] width 286 height 27
type input "5,000.00"
click at [578, 231] on span "Select option" at bounding box center [496, 231] width 249 height 13
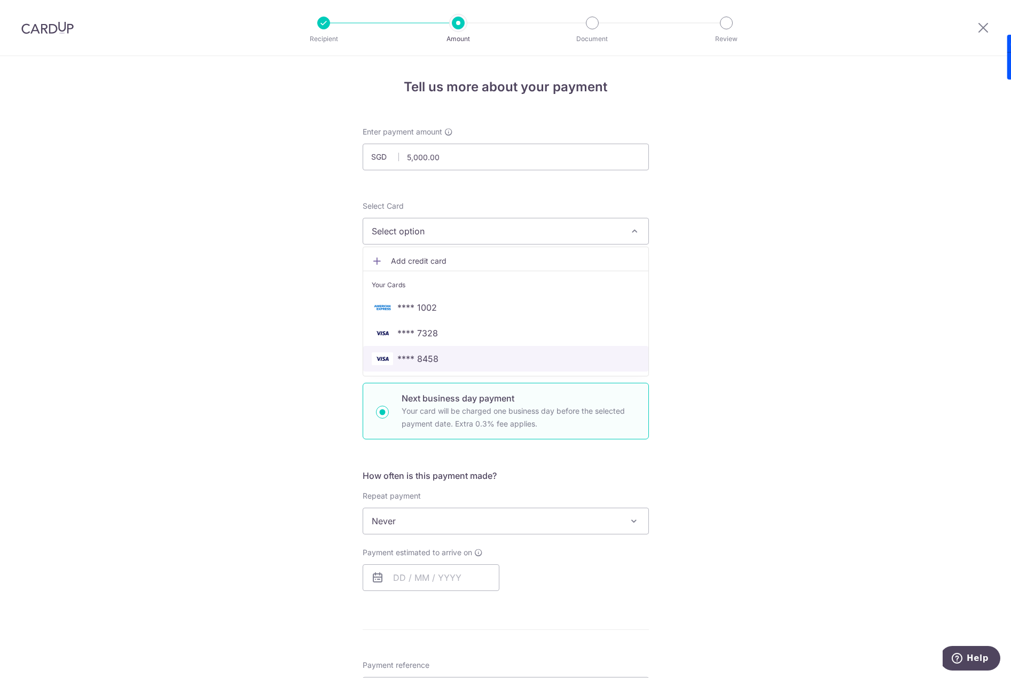
click at [503, 360] on span "**** 8458" at bounding box center [506, 358] width 268 height 13
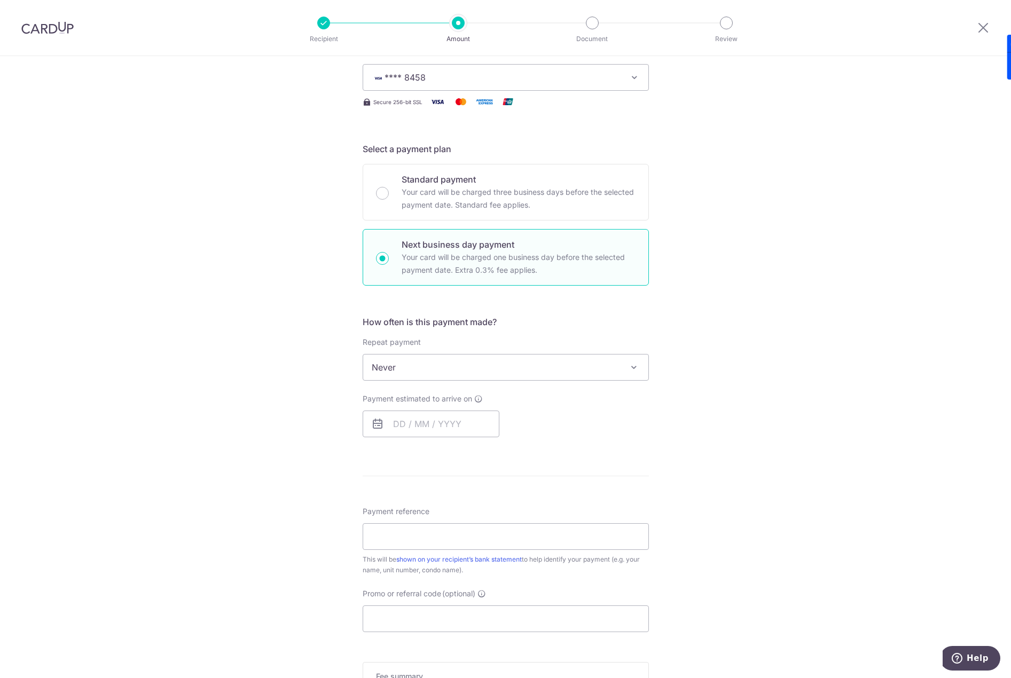
scroll to position [160, 0]
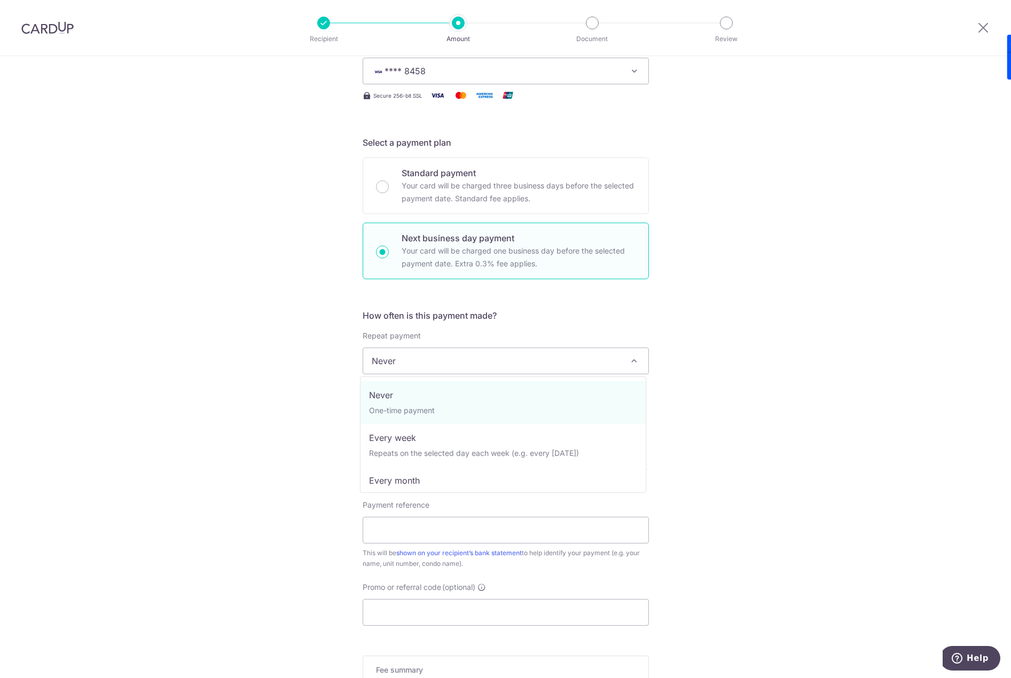
click at [475, 364] on span "Never" at bounding box center [505, 361] width 285 height 26
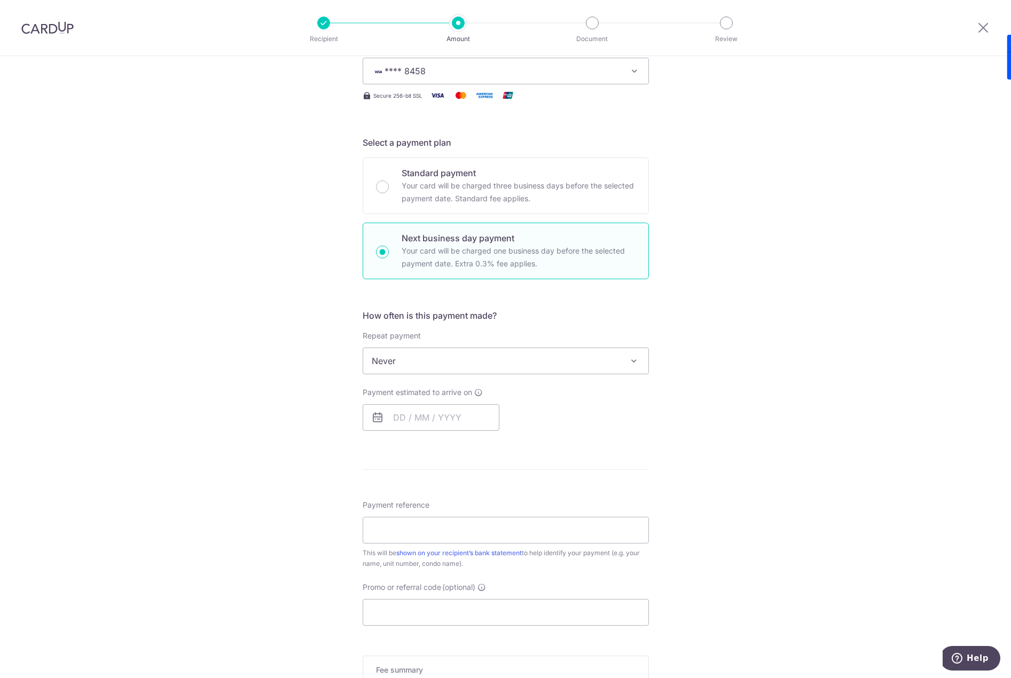
click at [766, 320] on div "Tell us more about your payment Enter payment amount SGD 5,000.00 5000.00 Selec…" at bounding box center [505, 397] width 1011 height 1003
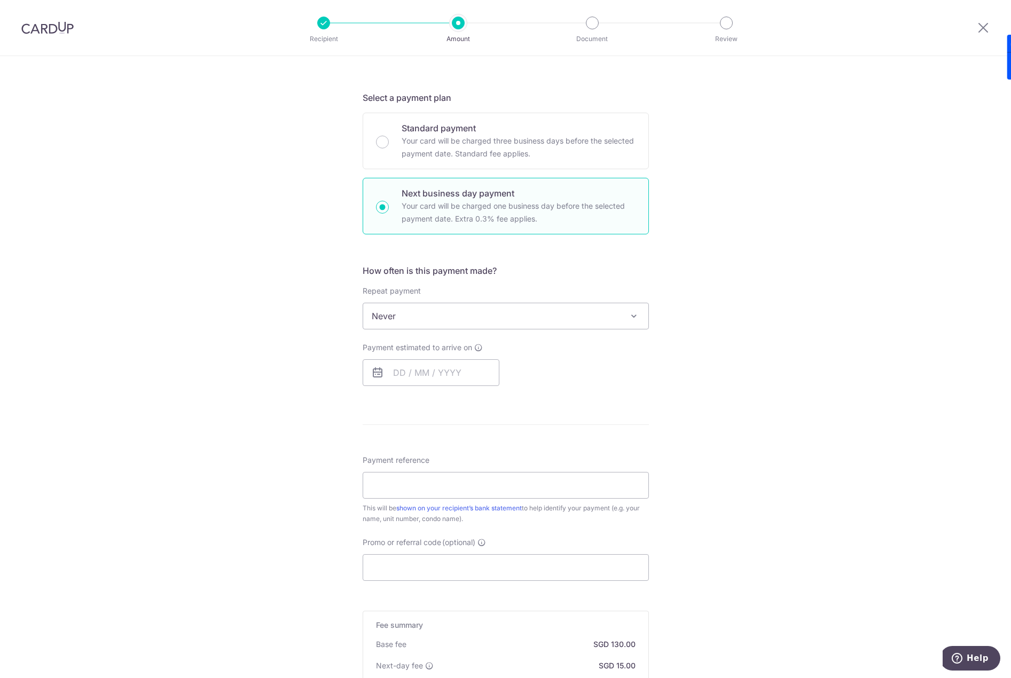
scroll to position [267, 0]
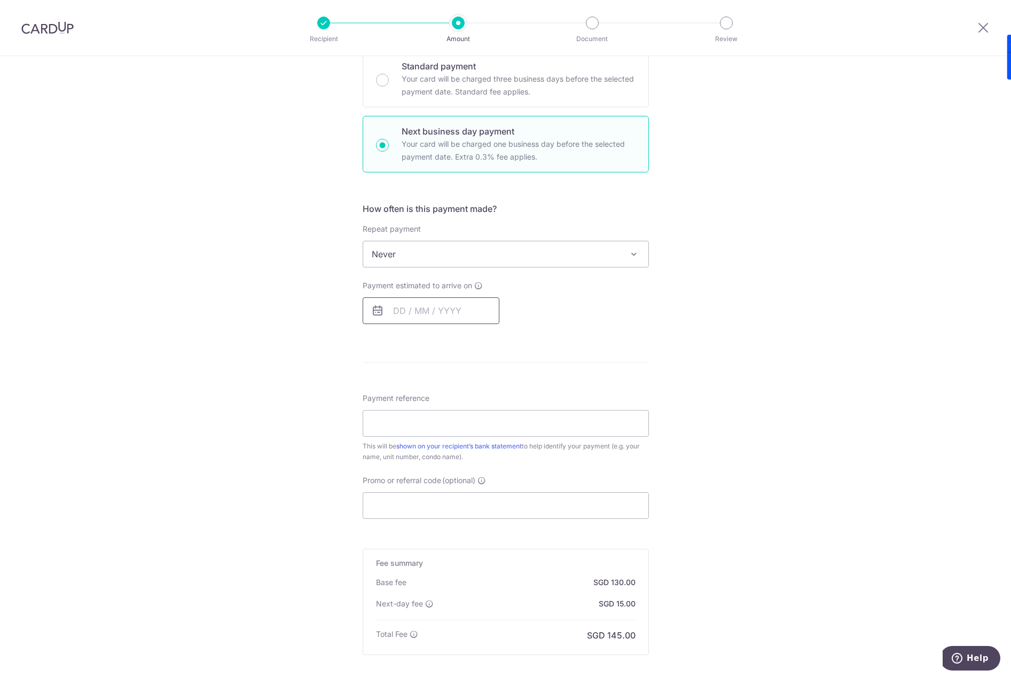
click at [444, 318] on input "text" at bounding box center [431, 310] width 137 height 27
click at [571, 276] on div "How often is this payment made? Repeat payment Never Every week Every month Eve…" at bounding box center [506, 267] width 286 height 130
click at [484, 320] on input "text" at bounding box center [431, 310] width 137 height 27
click at [466, 410] on link "11" at bounding box center [469, 407] width 17 height 17
type input "[DATE]"
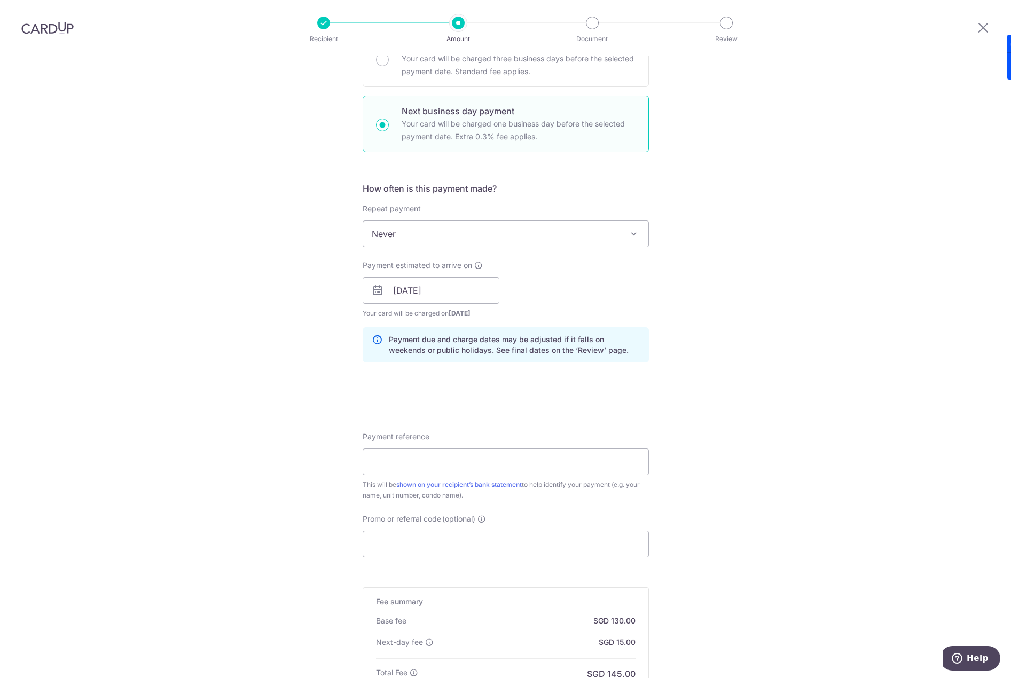
scroll to position [439, 0]
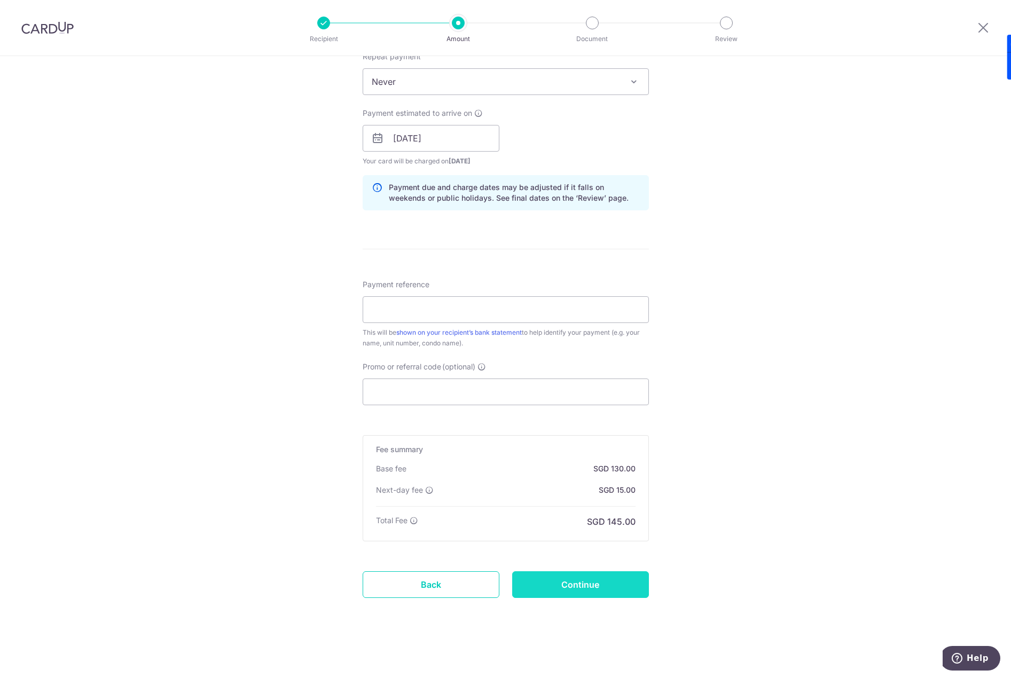
click at [586, 588] on input "Continue" at bounding box center [580, 584] width 137 height 27
type input "Create Schedule"
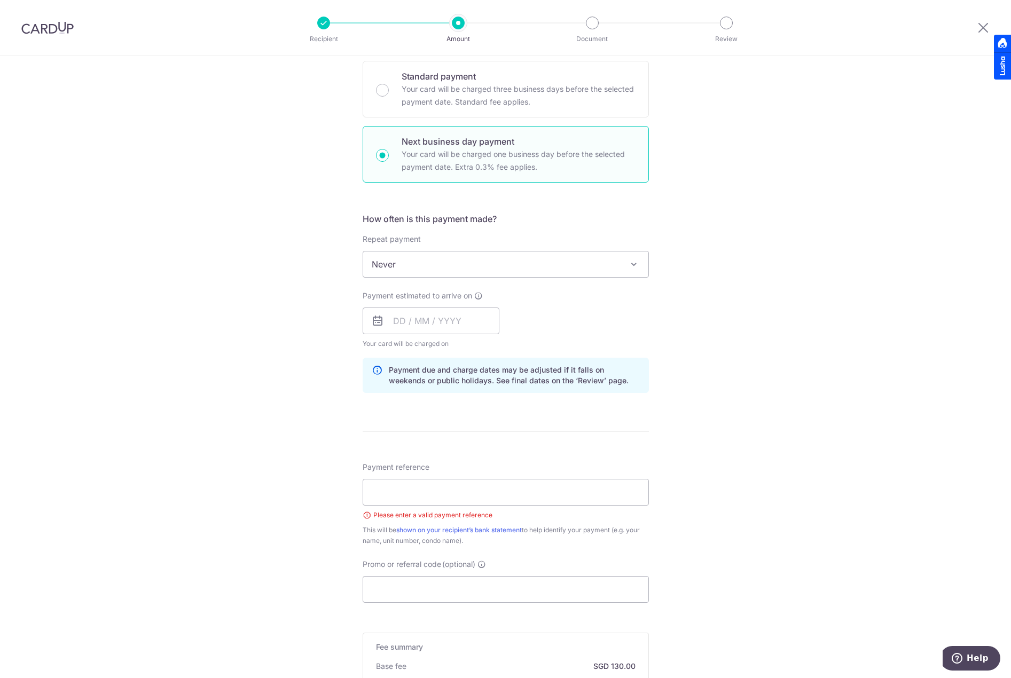
scroll to position [294, 0]
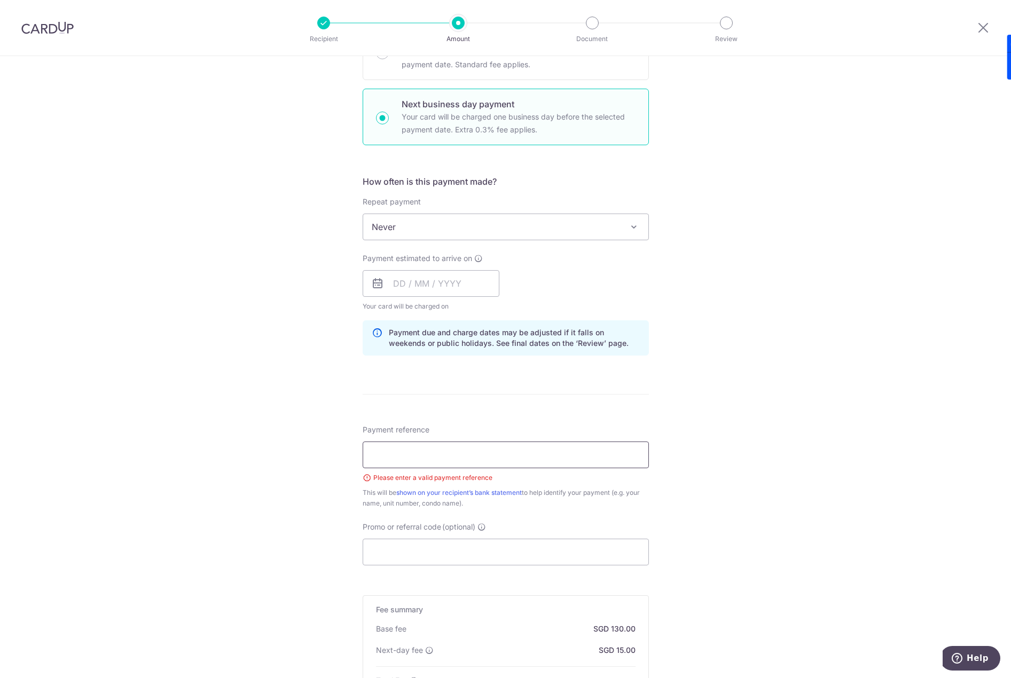
click at [512, 452] on input "Payment reference" at bounding box center [506, 455] width 286 height 27
drag, startPoint x: 474, startPoint y: 458, endPoint x: 303, endPoint y: 437, distance: 172.2
click at [301, 439] on div "Tell us more about your payment Enter payment amount SGD 5,000.00 5000.00 Selec…" at bounding box center [505, 300] width 1011 height 1077
type input "j"
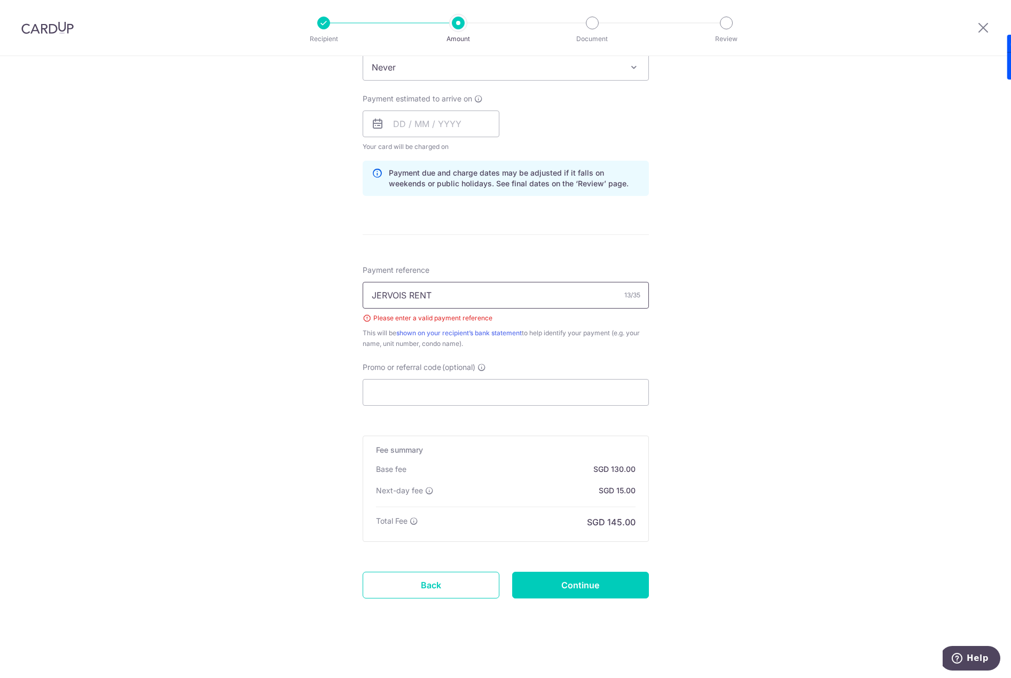
scroll to position [454, 0]
type input "JERVOIS RENT"
click at [601, 591] on input "Continue" at bounding box center [580, 584] width 137 height 27
type input "Create Schedule"
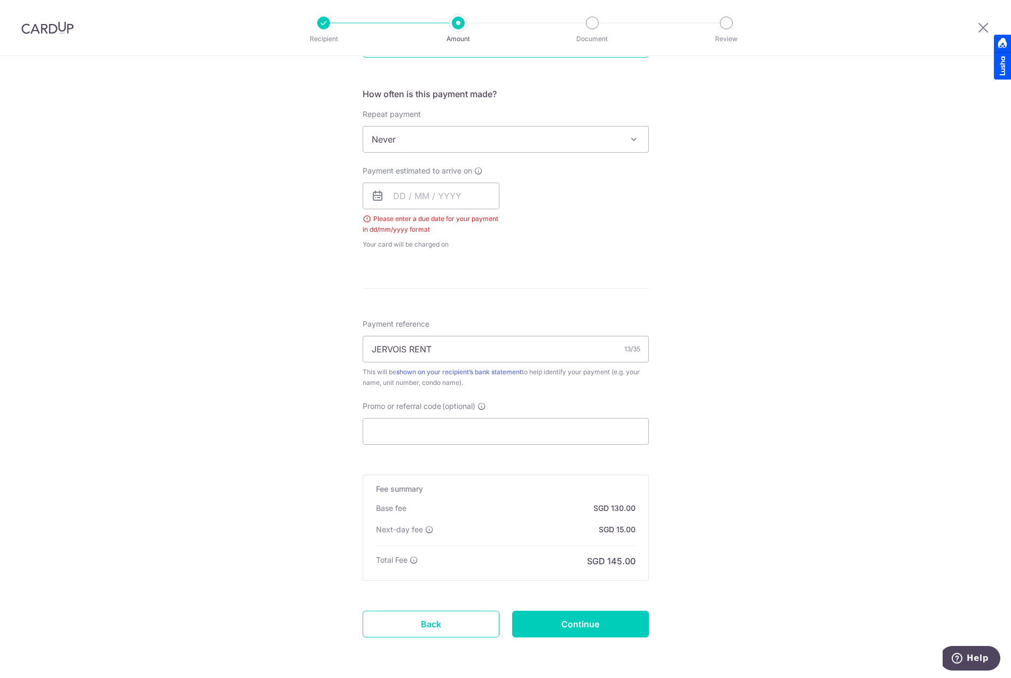
scroll to position [421, 0]
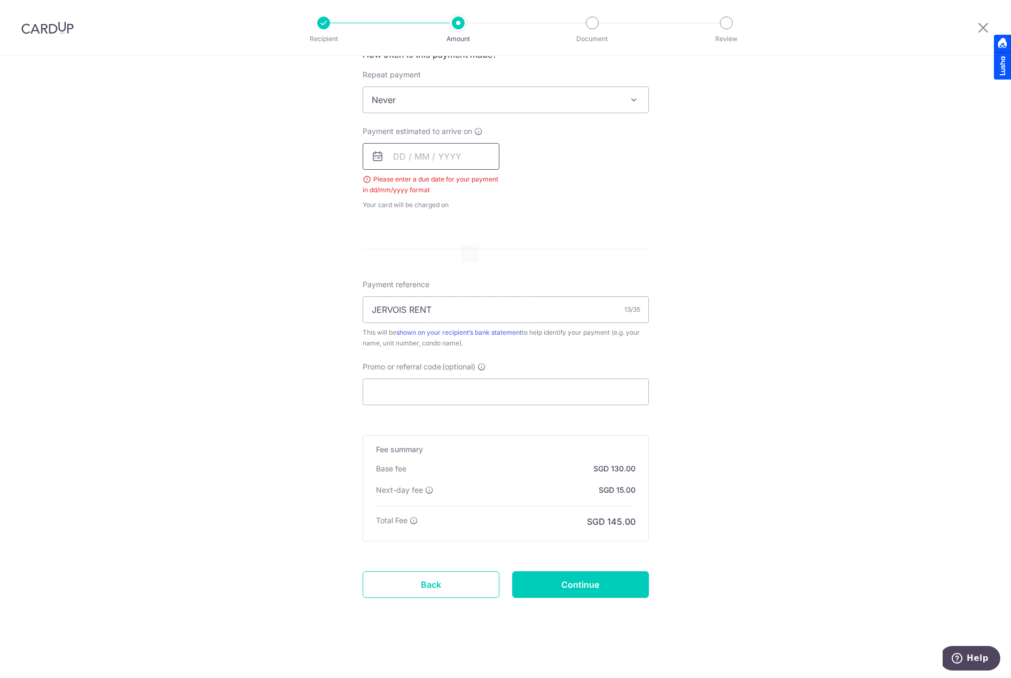
click at [470, 158] on input "text" at bounding box center [431, 156] width 137 height 27
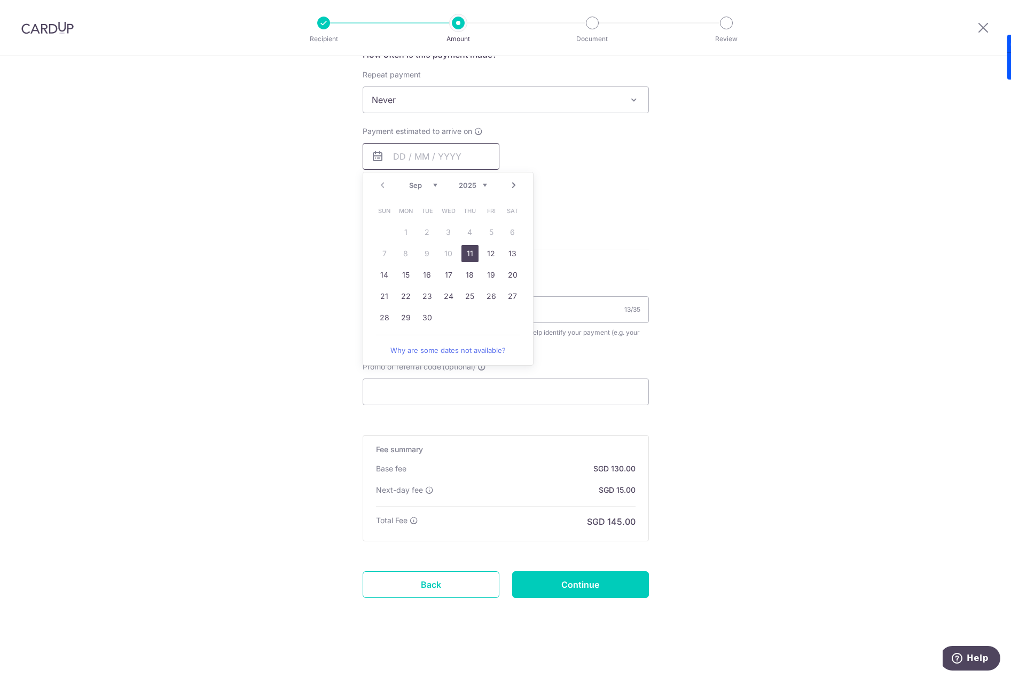
click at [472, 158] on input "text" at bounding box center [431, 156] width 137 height 27
click at [469, 253] on link "11" at bounding box center [469, 253] width 17 height 17
type input "[DATE]"
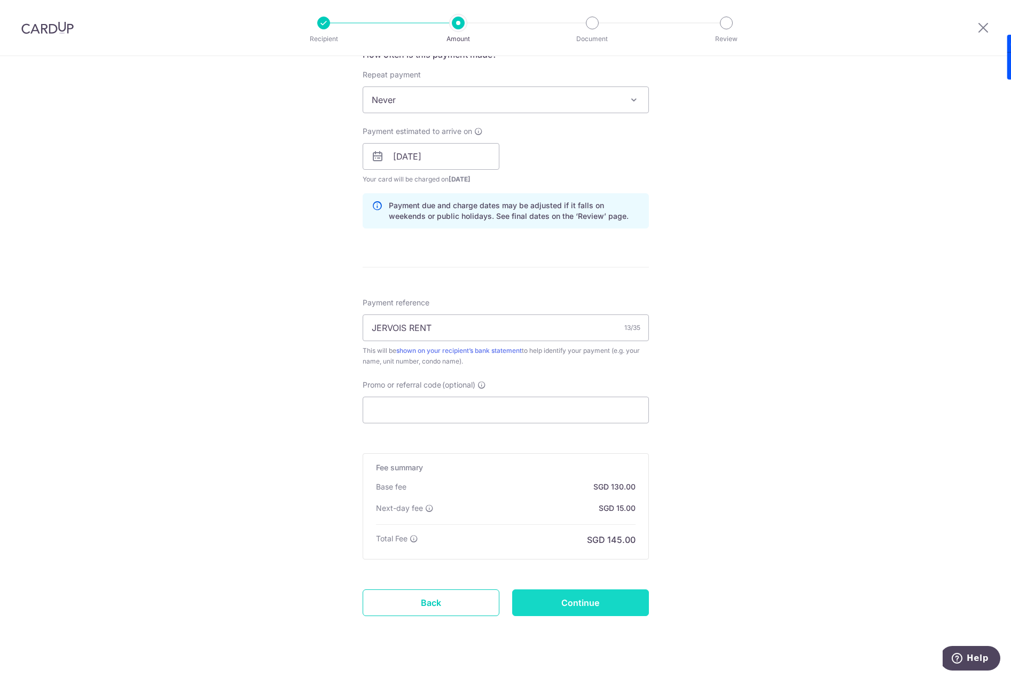
click at [575, 602] on input "Continue" at bounding box center [580, 603] width 137 height 27
type input "Create Schedule"
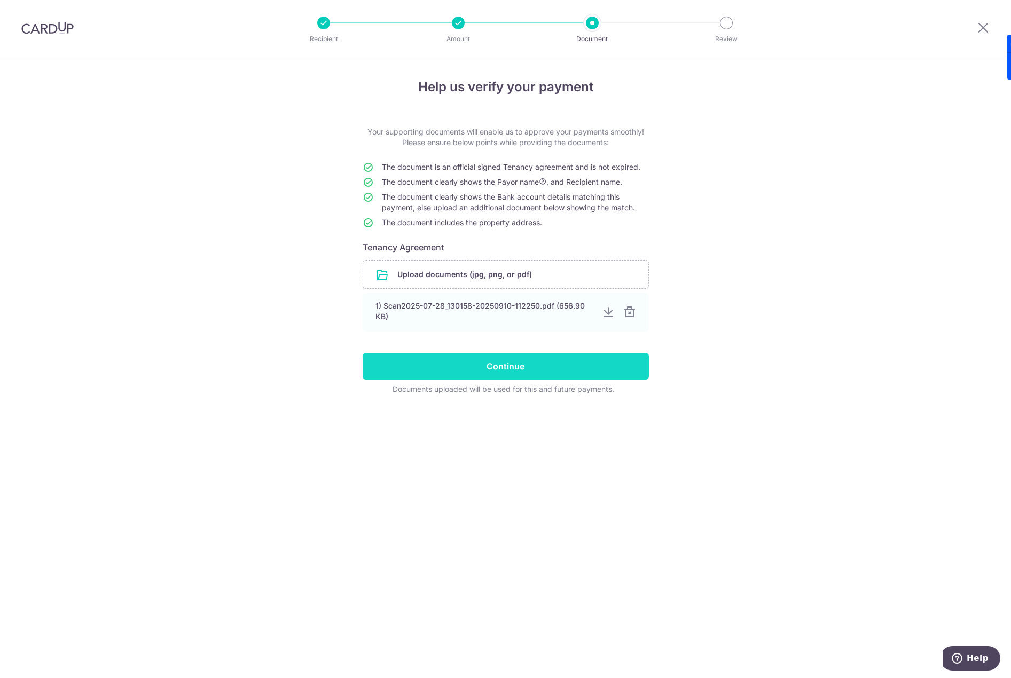
click at [505, 360] on input "Continue" at bounding box center [506, 366] width 286 height 27
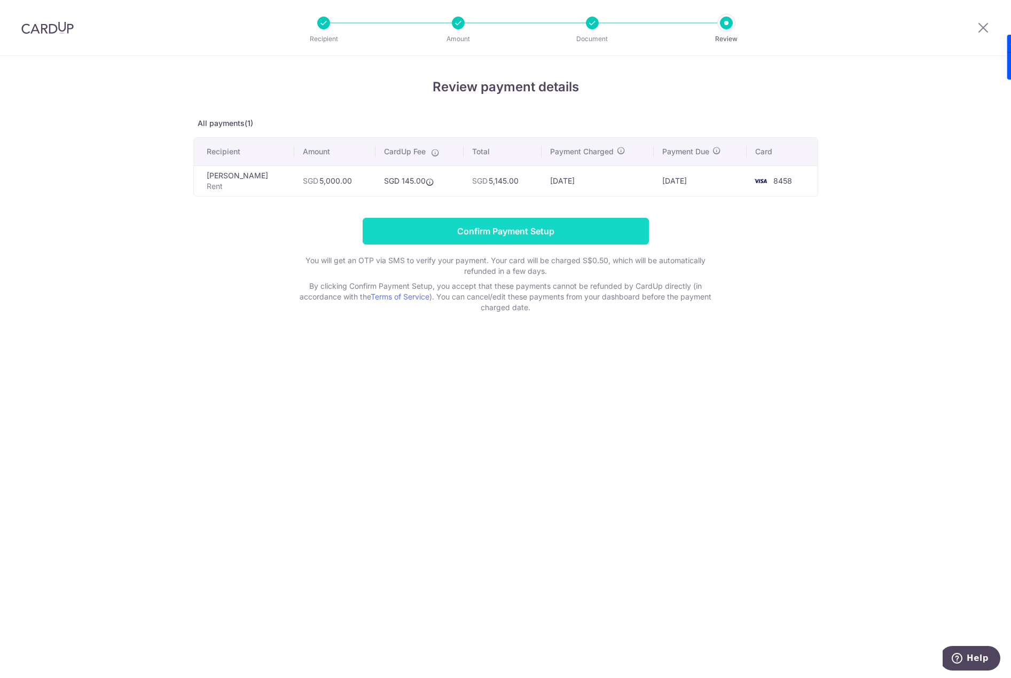
click at [500, 235] on input "Confirm Payment Setup" at bounding box center [506, 231] width 286 height 27
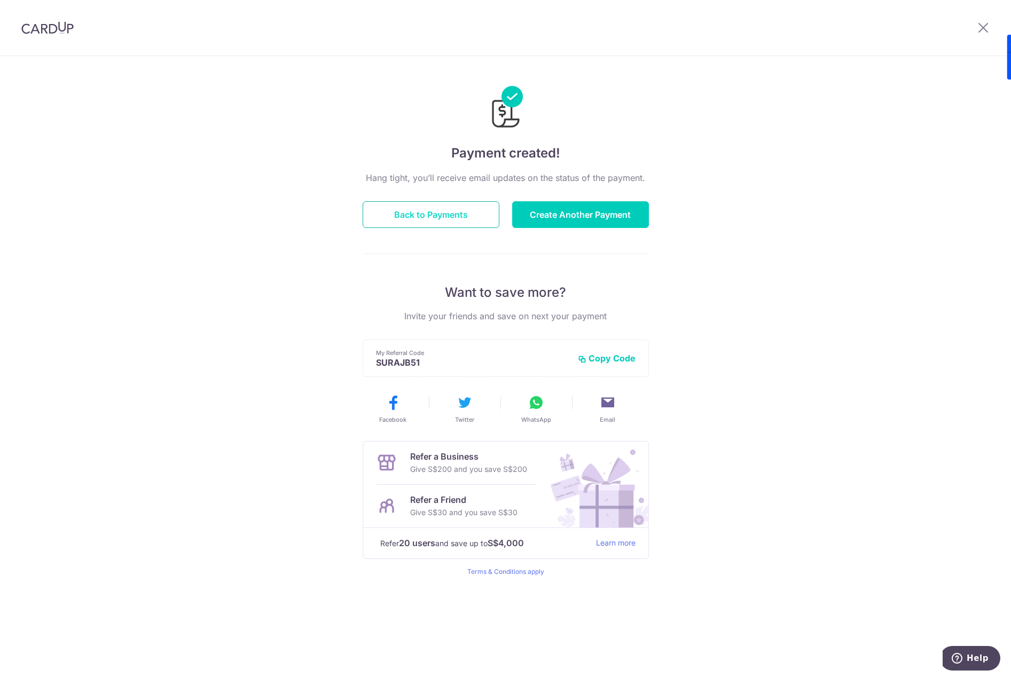
click at [397, 209] on button "Back to Payments" at bounding box center [431, 214] width 137 height 27
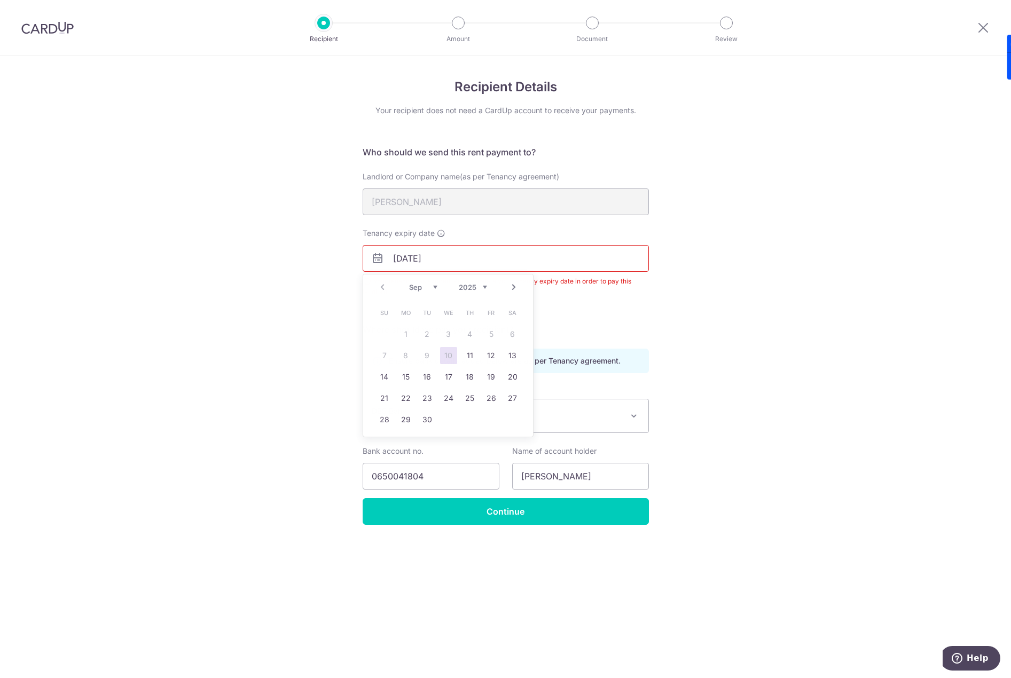
click at [736, 203] on div "Recipient Details Your recipient does not need a CardUp account to receive your…" at bounding box center [505, 367] width 1011 height 622
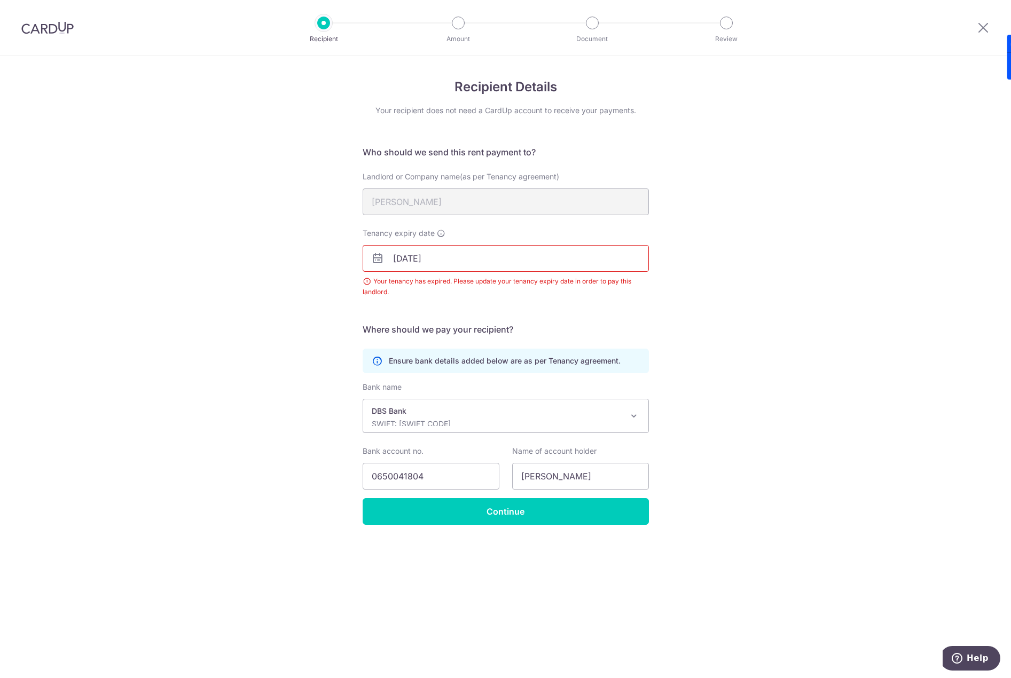
click at [68, 32] on img at bounding box center [47, 27] width 52 height 13
